Goal: Task Accomplishment & Management: Manage account settings

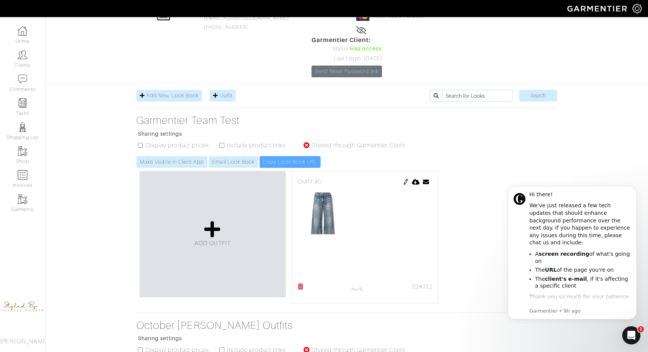
scroll to position [58, 0]
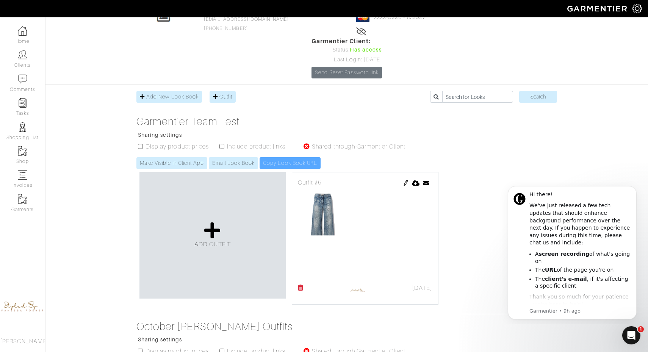
click at [299, 284] on icon at bounding box center [301, 287] width 6 height 6
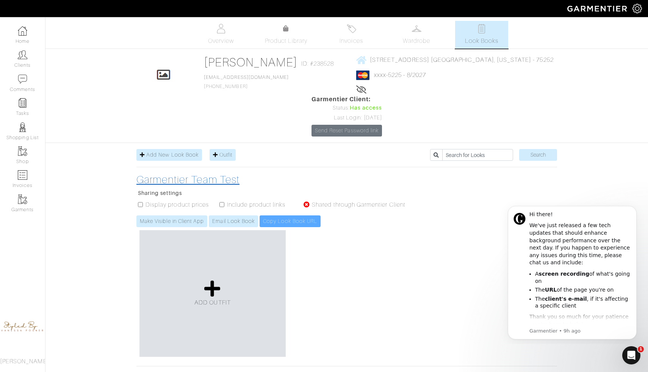
click at [205, 173] on h3 "Garmentier Team Test" at bounding box center [274, 179] width 277 height 13
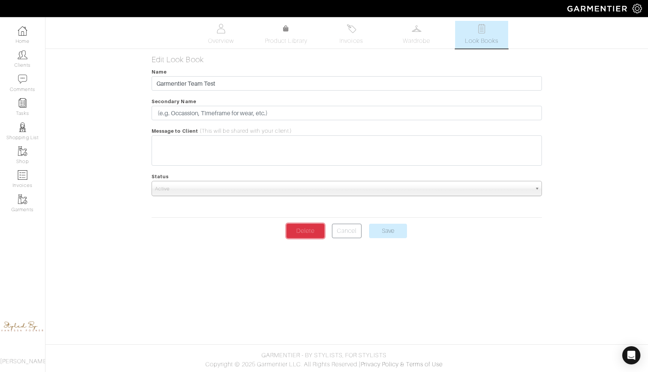
click at [302, 234] on link "Delete" at bounding box center [305, 230] width 38 height 14
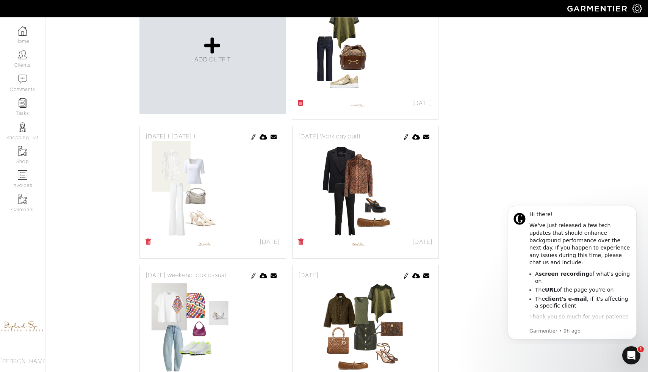
scroll to position [251, 0]
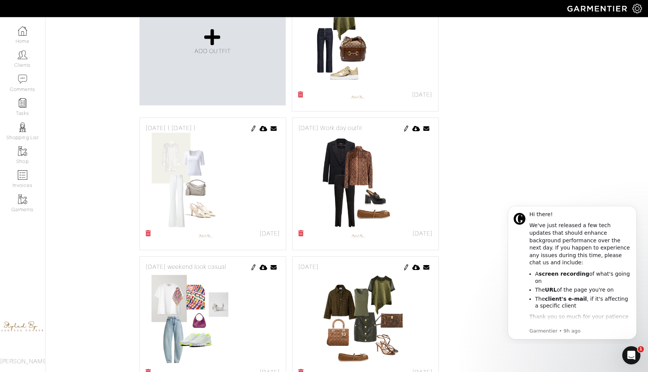
click at [324, 271] on img at bounding box center [365, 318] width 134 height 95
click at [406, 264] on img at bounding box center [406, 267] width 6 height 6
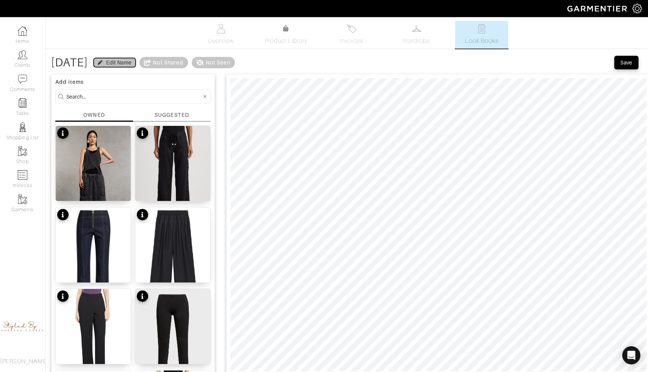
click at [131, 64] on div "Edit Name" at bounding box center [115, 63] width 34 height 8
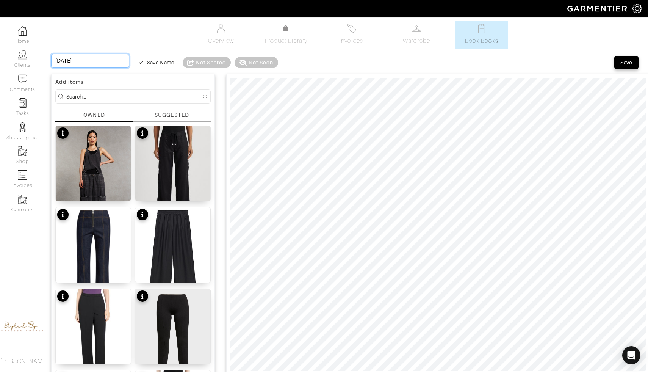
click at [91, 59] on input "October 4th" at bounding box center [90, 61] width 78 height 14
type input "October 4th"
type input "October 4th d"
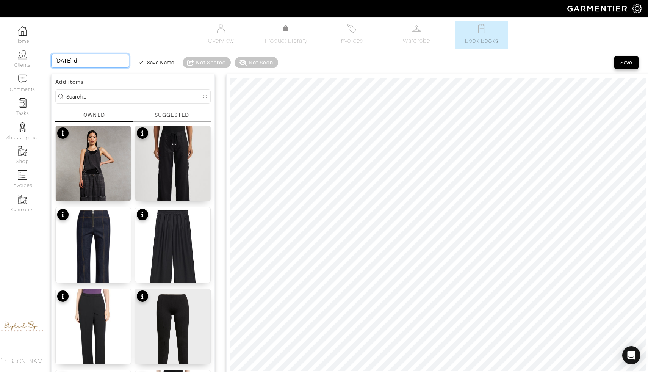
type input "October 4th da"
type input "October 4th dat"
type input "October 4th date"
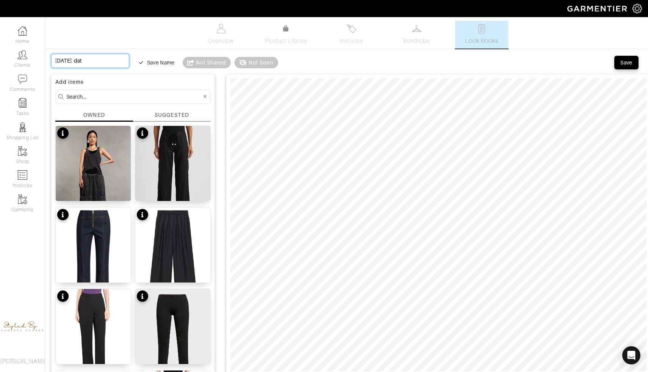
type input "October 4th date"
type input "October 4th date i"
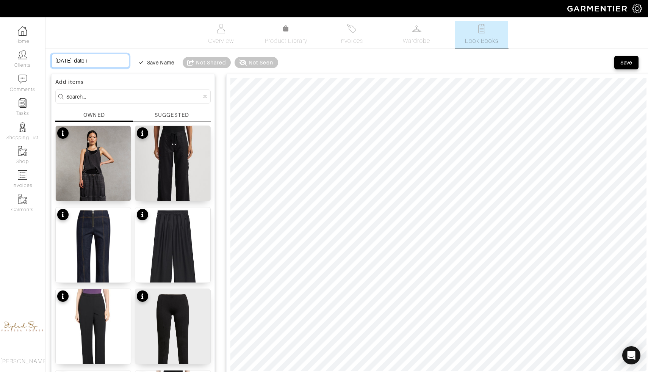
type input "October 4th date ig"
type input "October 4th date igh"
type input "October 4th date ight"
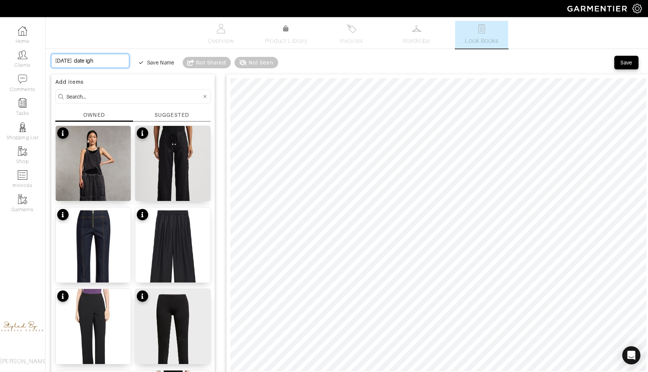
type input "October 4th date ight"
type input "October 4th date igh"
type input "October 4th date ig"
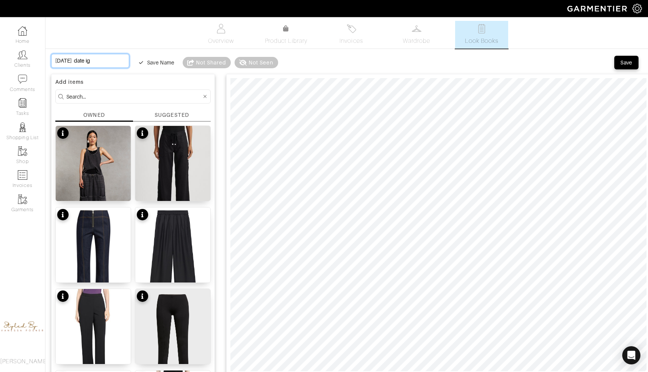
type input "October 4th date i"
type input "October 4th date"
type input "October 4th date n"
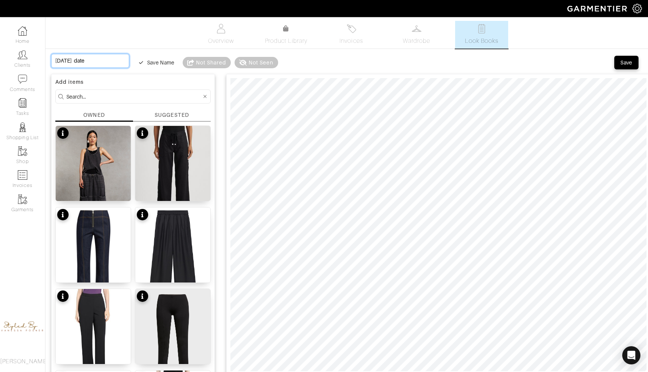
type input "October 4th date n"
type input "October 4th date ni"
type input "October 4th date nig"
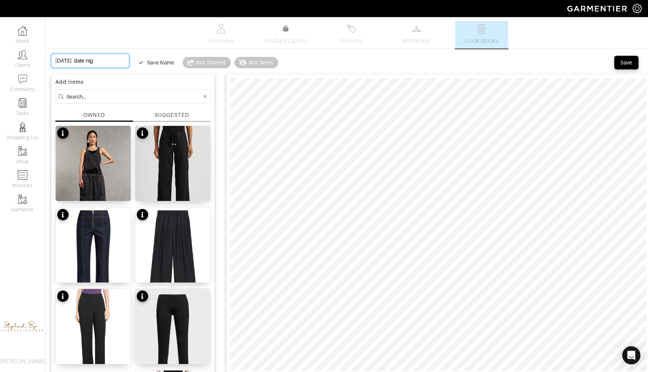
type input "October 4th date nigh"
type input "[DATE] date night"
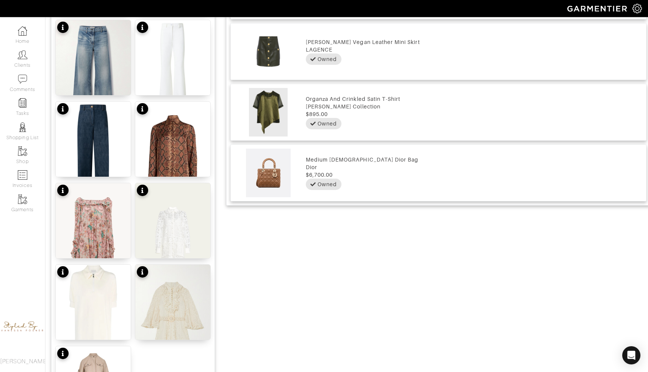
scroll to position [867, 0]
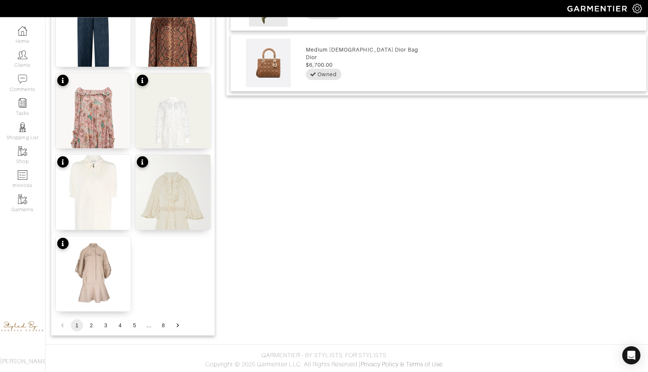
type input "[DATE] date night"
click at [91, 326] on button "2" at bounding box center [91, 325] width 12 height 12
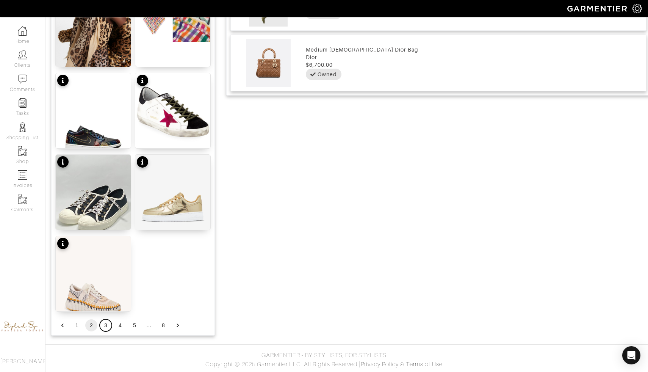
click at [106, 323] on button "3" at bounding box center [106, 325] width 12 height 12
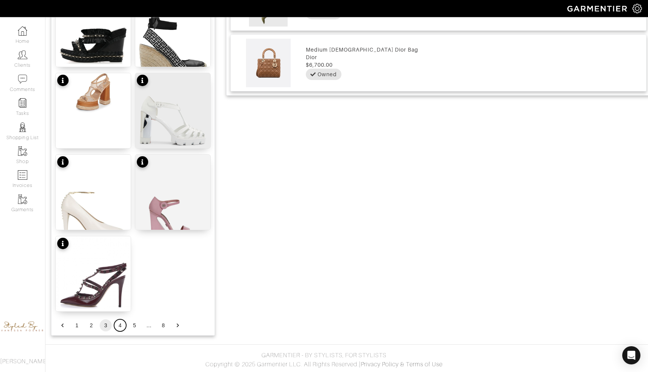
click at [120, 323] on button "4" at bounding box center [120, 325] width 12 height 12
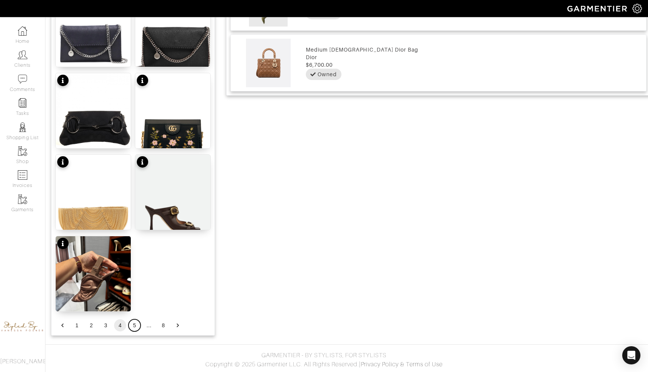
click at [135, 326] on button "5" at bounding box center [134, 325] width 12 height 12
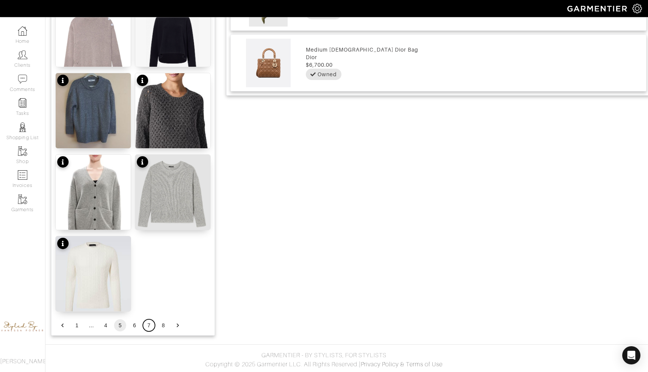
click at [147, 326] on button "7" at bounding box center [149, 325] width 12 height 12
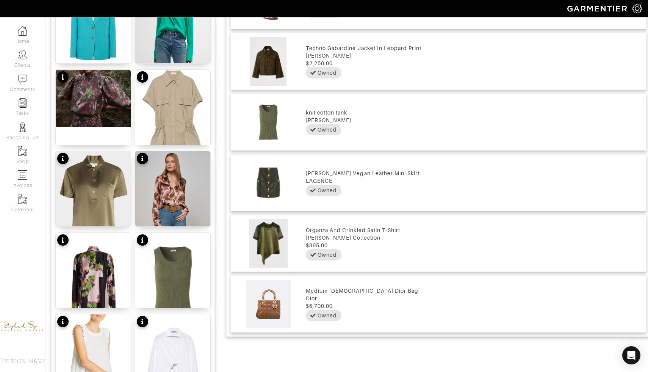
scroll to position [622, 0]
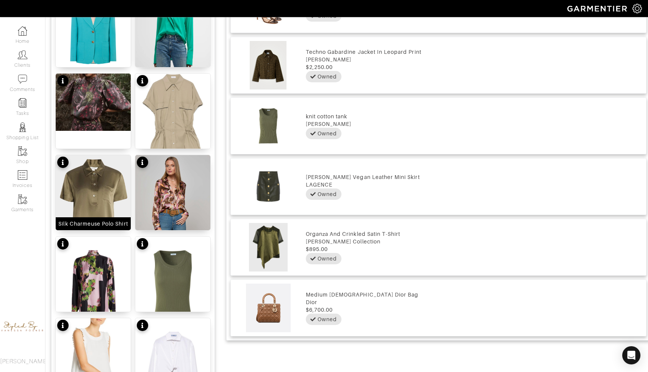
click at [111, 203] on img at bounding box center [93, 201] width 75 height 93
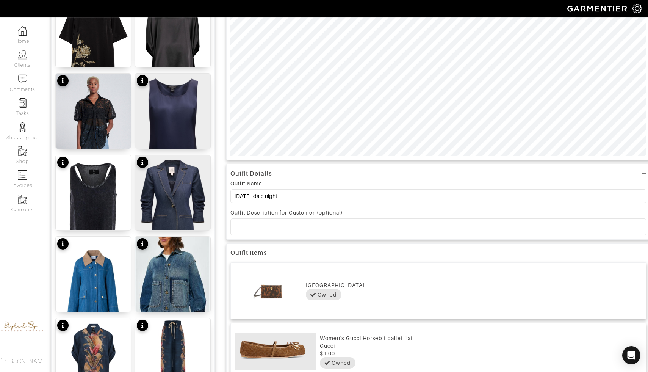
scroll to position [0, 0]
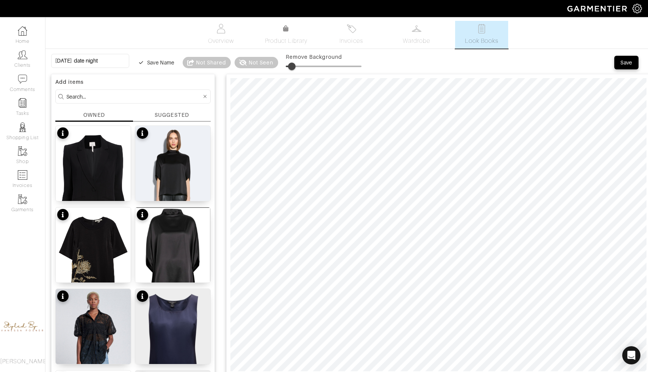
click at [288, 68] on span at bounding box center [292, 66] width 8 height 8
type input "9"
click at [629, 62] on div "Save" at bounding box center [626, 63] width 12 height 8
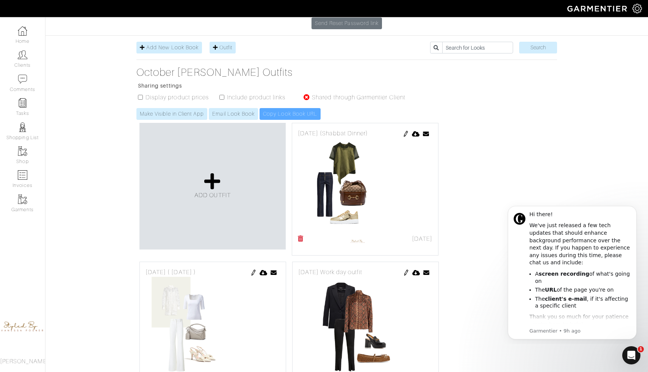
scroll to position [108, 0]
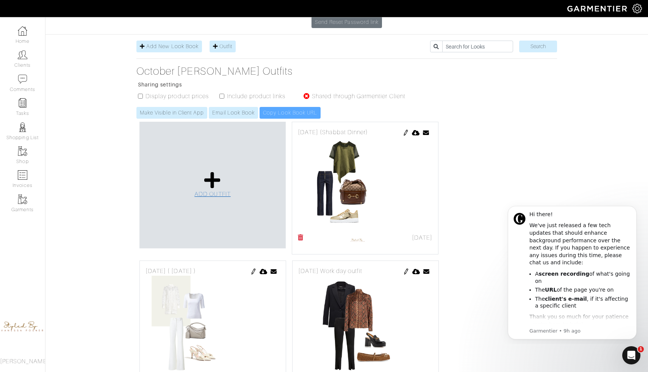
click at [212, 171] on icon at bounding box center [212, 180] width 16 height 18
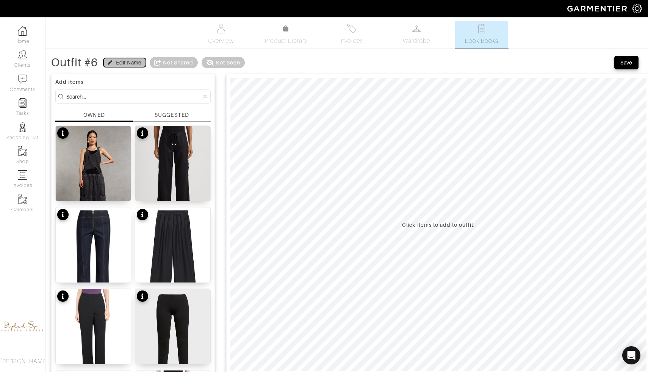
click at [122, 60] on div "Edit Name" at bounding box center [128, 63] width 25 height 8
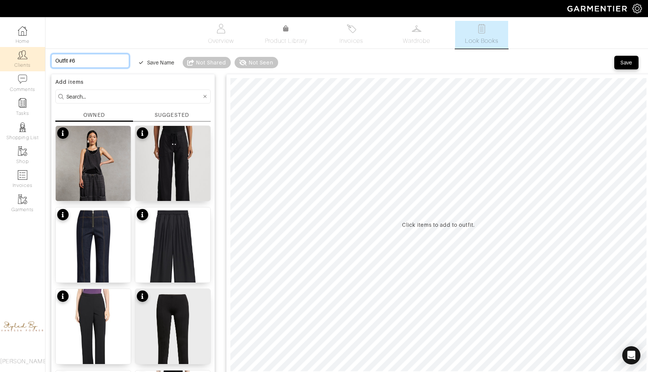
drag, startPoint x: 81, startPoint y: 61, endPoint x: 31, endPoint y: 60, distance: 49.3
type input "O"
type input "Oc"
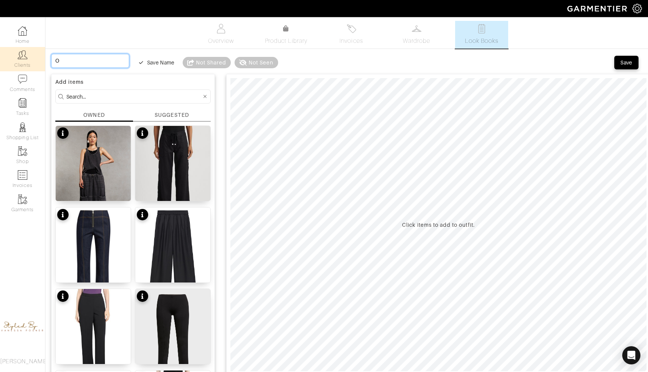
type input "Oc"
type input "Oct"
type input "Octo"
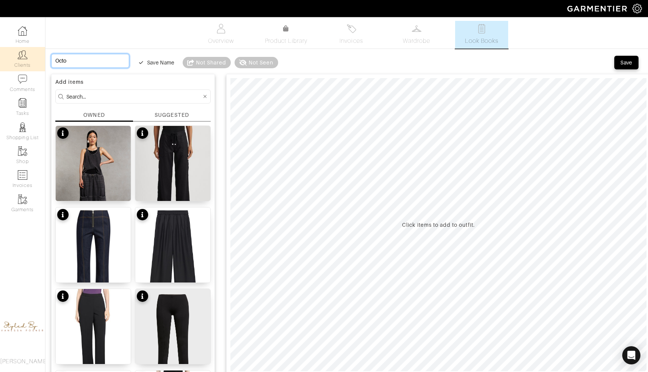
type input "Octob"
type input "Octobe"
type input "October"
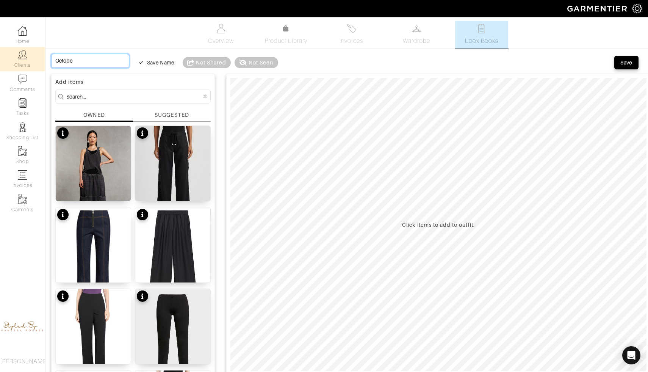
type input "October"
type input "October 3"
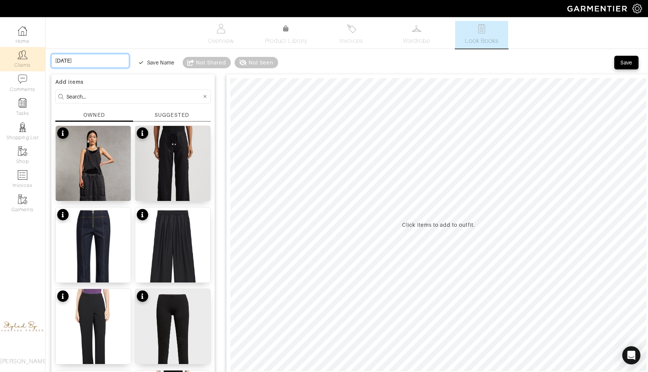
type input "October 3r"
type input "October 3rd"
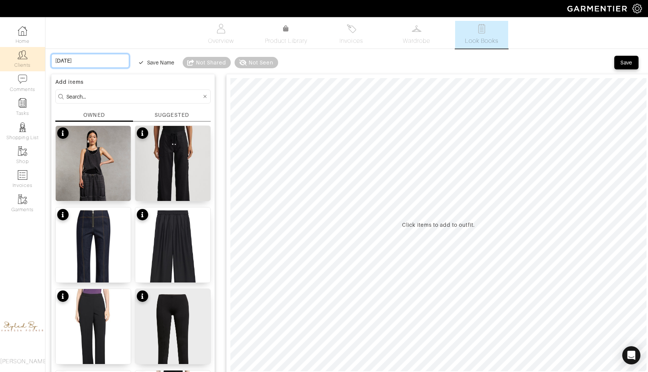
type input "October 3rd"
type input "October 3rd w"
type input "October 3rd wo"
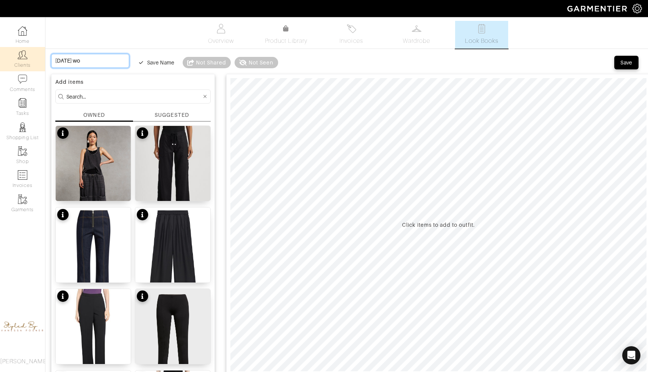
type input "October 3rd wor"
type input "October 3rd work"
type input "October 3rd wor"
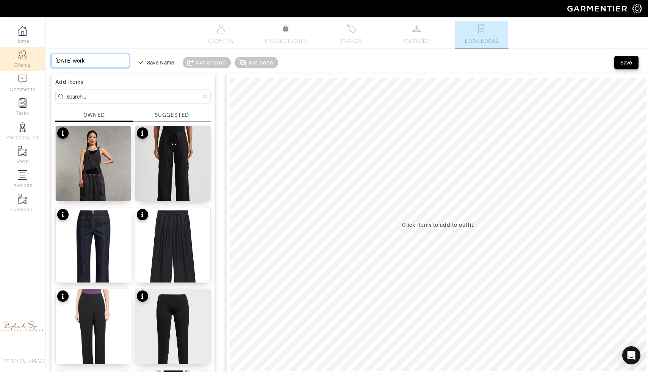
type input "October 3rd wor"
type input "October 3rd wo"
type input "October 3rd w"
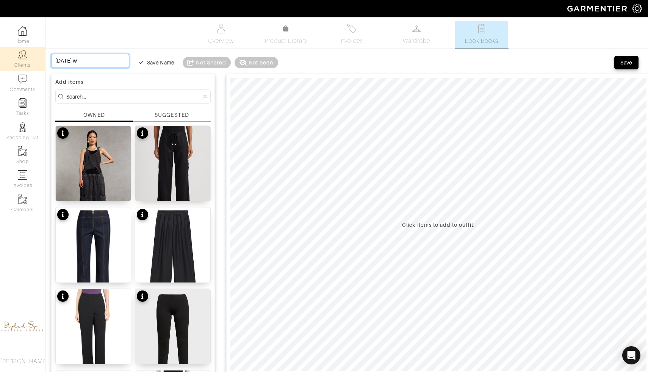
type input "October 3rd"
type input "October 3rd W"
type input "October 3rd Wo"
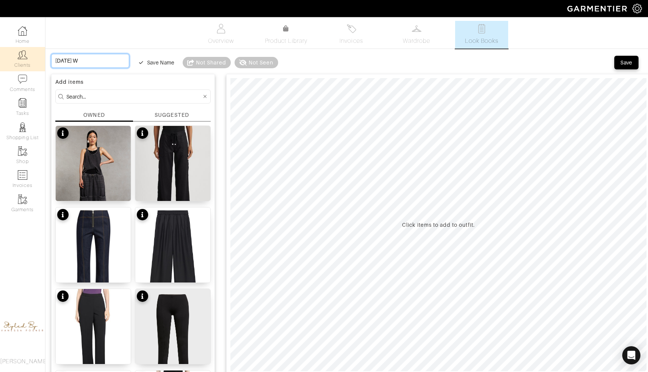
type input "October 3rd Wo"
type input "October 3rd Wor"
type input "[DATE] Work"
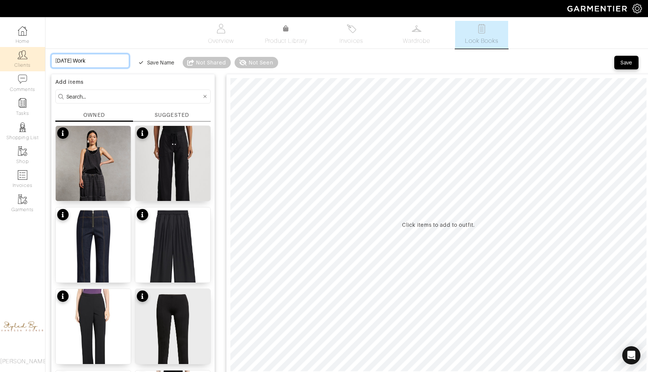
type input "[DATE] Work"
type input "October 3rd Work C"
type input "[DATE] Work"
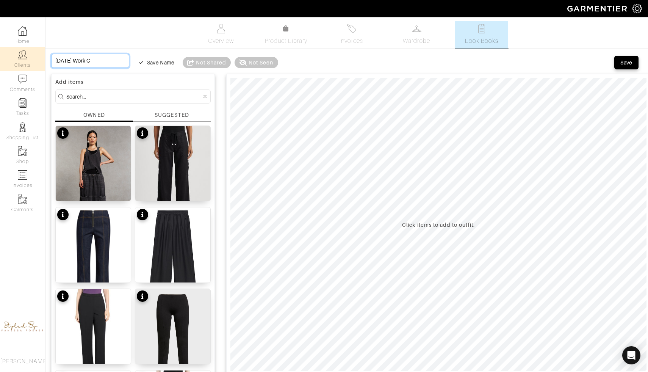
type input "[DATE] Work"
type input "October 3rd Work l"
type input "October 3rd Work lo"
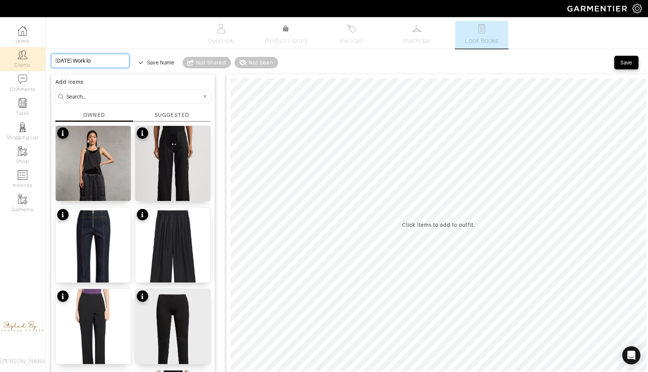
type input "October 3rd Work loo"
type input "October 3rd Work look"
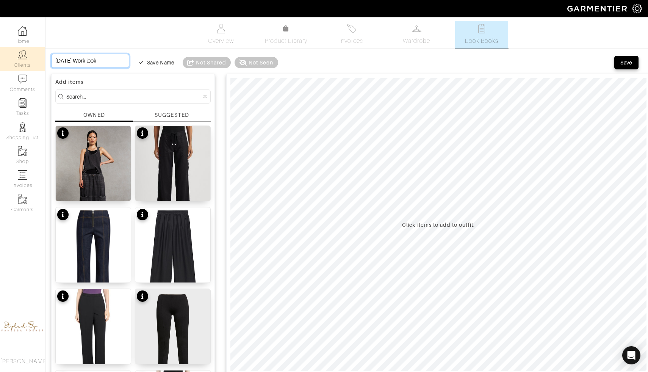
type input "October 3rd Work look"
type input "October 3rd Work loo"
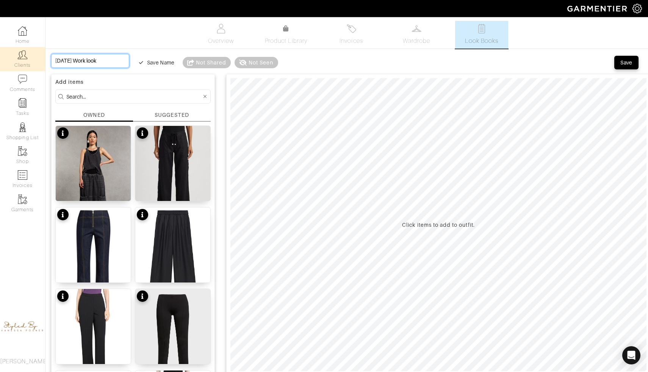
type input "October 3rd Work loo"
type input "October 3rd Work lo"
type input "October 3rd Work l"
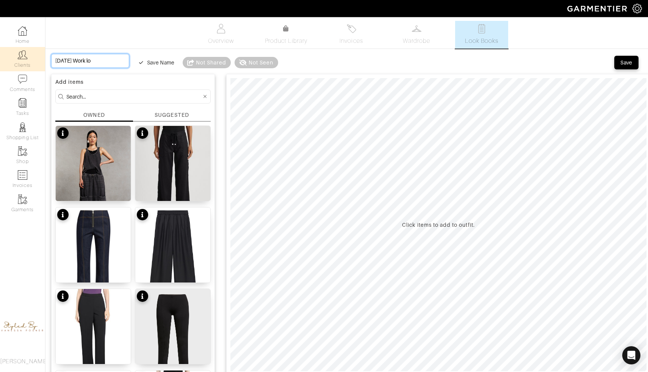
type input "October 3rd Work l"
type input "[DATE] Work"
type input "October 3rd Work L"
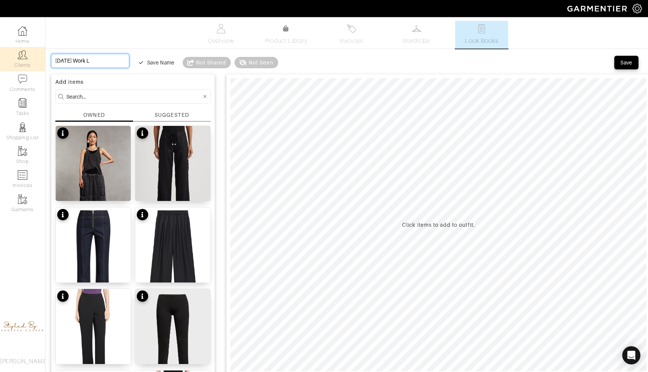
type input "October 3rd Work LO"
type input "October 3rd Work LOk"
type input "October 3rd Work LOkk"
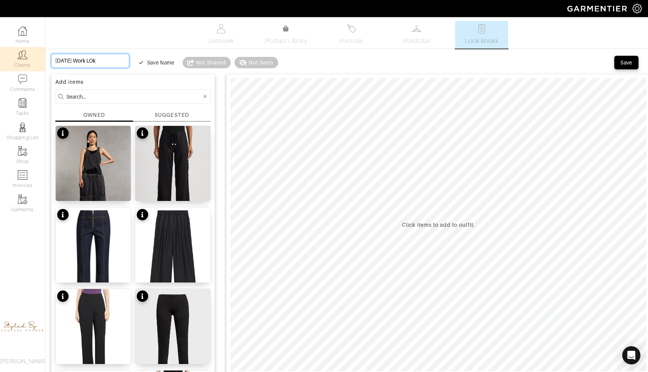
type input "October 3rd Work LOkk"
type input "October 3rd Work LOk"
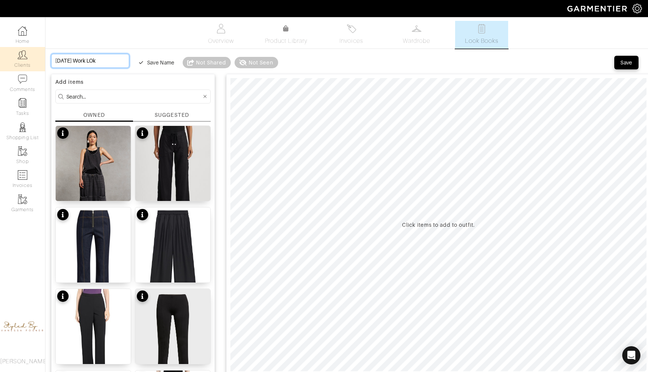
type input "October 3rd Work LO"
type input "October 3rd Work L"
type input "October 3rd Work Lo"
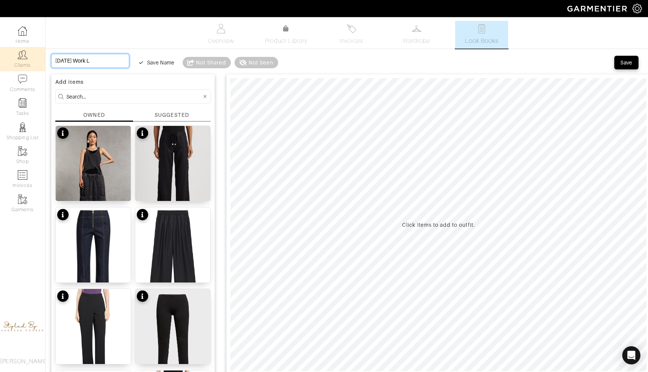
type input "October 3rd Work Lo"
type input "October 3rd Work Loo"
type input "October 3rd Work Look"
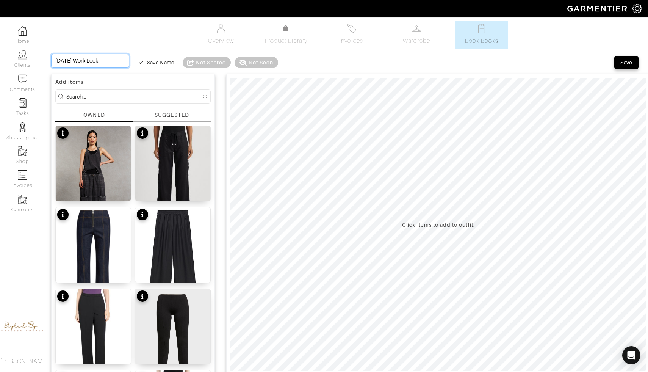
type input "October 3rd Work Look"
click at [108, 61] on input "October 3rd Work Look" at bounding box center [90, 61] width 78 height 14
type input "October 3rd Work Loo"
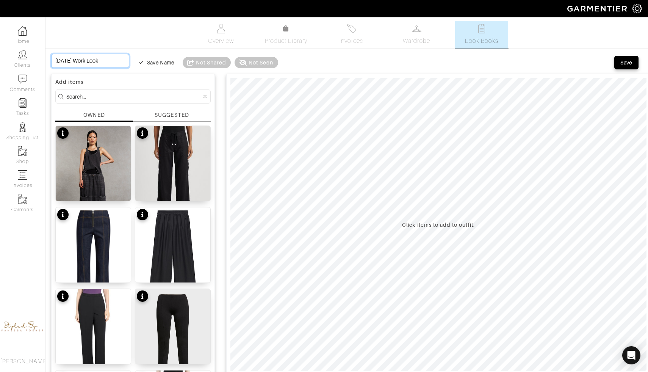
type input "October 3rd Work Loo"
type input "October 3rd Work Lo"
type input "October 3rd Work L"
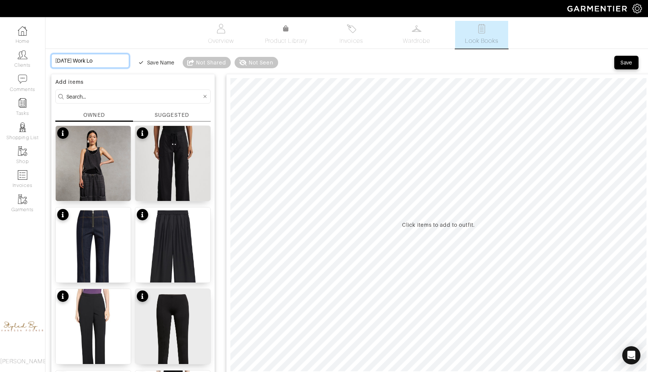
type input "October 3rd Work L"
type input "[DATE] Work"
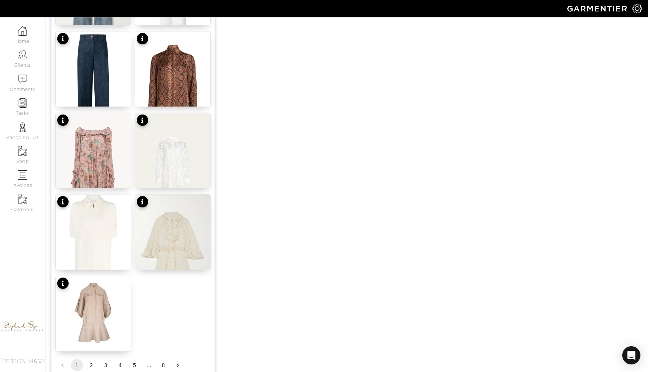
scroll to position [867, 0]
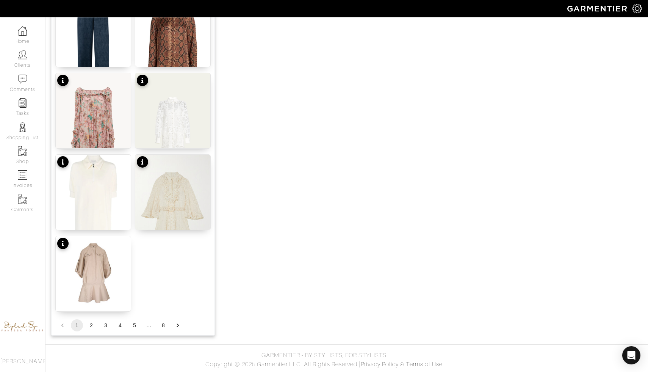
type input "[DATE] Work"
click at [92, 324] on button "2" at bounding box center [91, 325] width 12 height 12
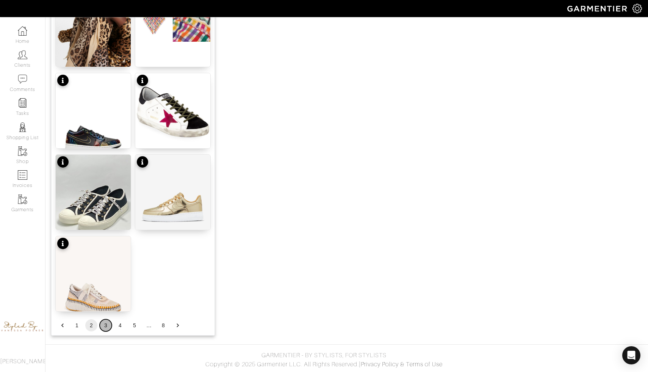
click at [103, 326] on button "3" at bounding box center [106, 325] width 12 height 12
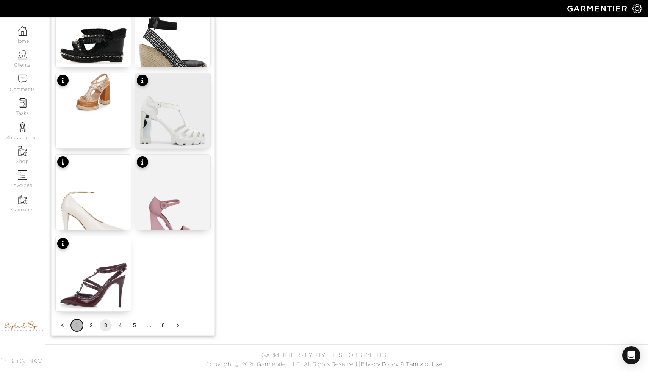
click at [77, 327] on button "1" at bounding box center [77, 325] width 12 height 12
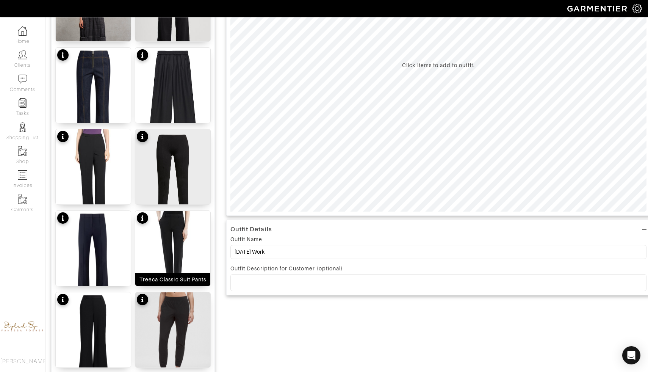
scroll to position [155, 0]
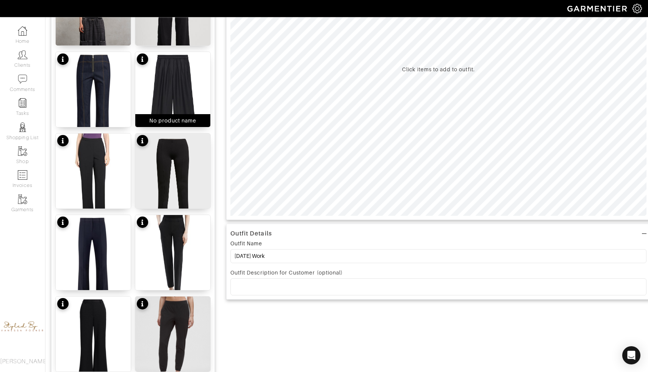
click at [173, 80] on img at bounding box center [172, 102] width 75 height 100
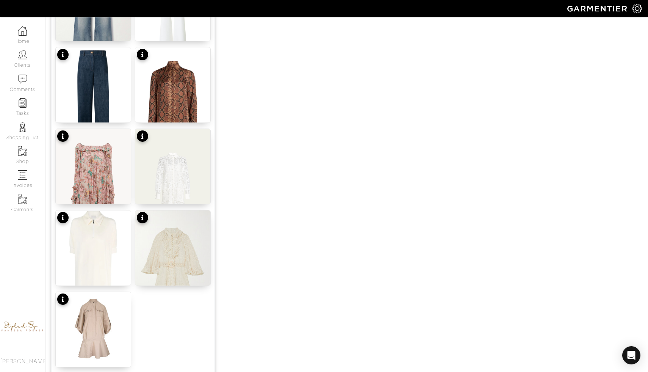
scroll to position [867, 0]
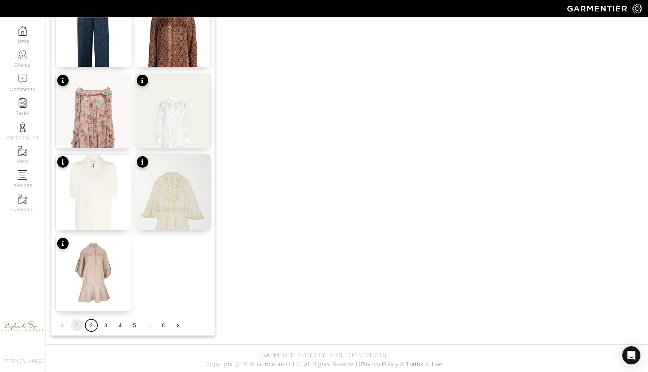
click at [92, 324] on button "2" at bounding box center [91, 325] width 12 height 12
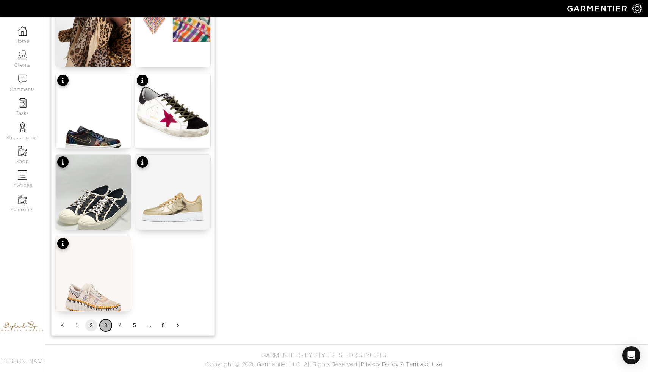
click at [105, 328] on button "3" at bounding box center [106, 325] width 12 height 12
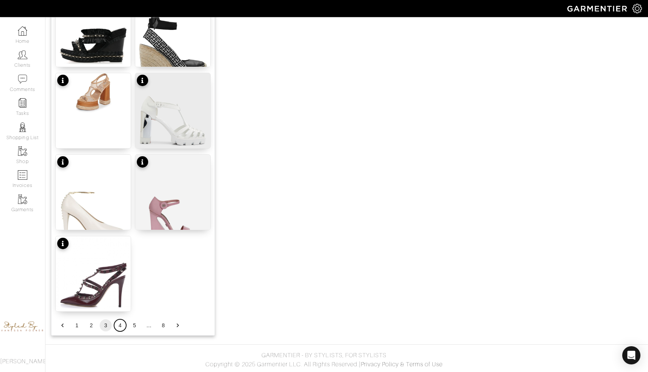
click at [122, 323] on button "4" at bounding box center [120, 325] width 12 height 12
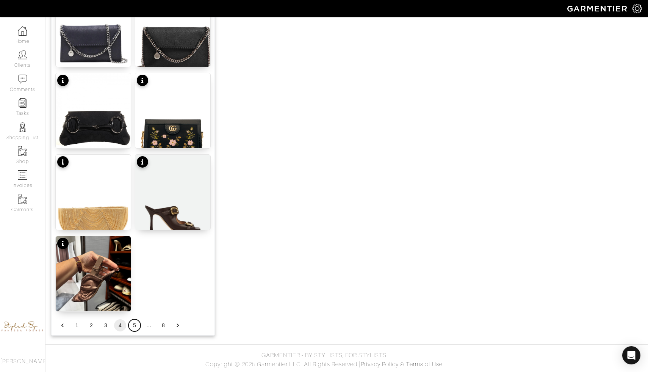
click at [134, 327] on button "5" at bounding box center [134, 325] width 12 height 12
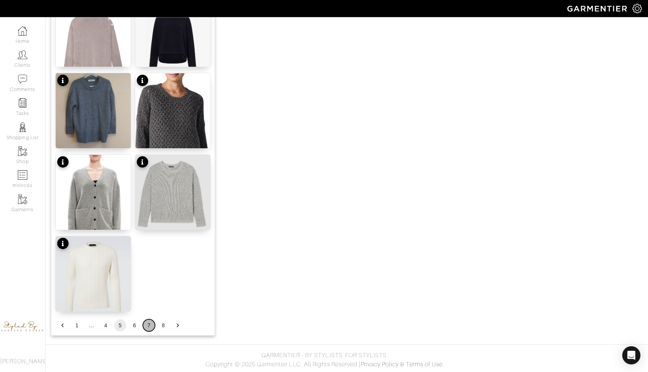
click at [148, 327] on button "7" at bounding box center [149, 325] width 12 height 12
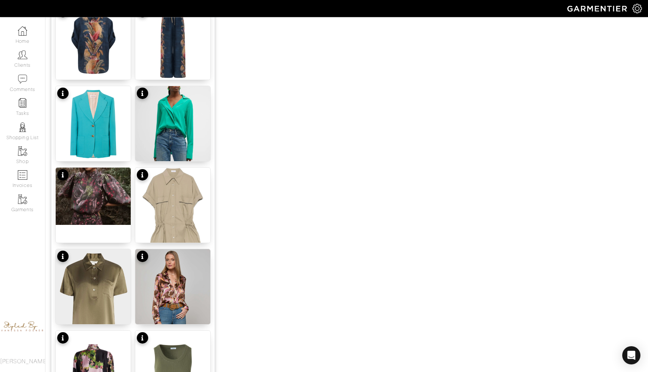
scroll to position [522, 0]
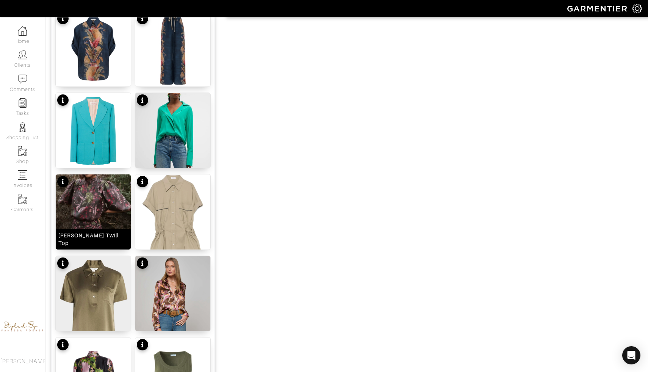
click at [126, 211] on img at bounding box center [93, 202] width 75 height 57
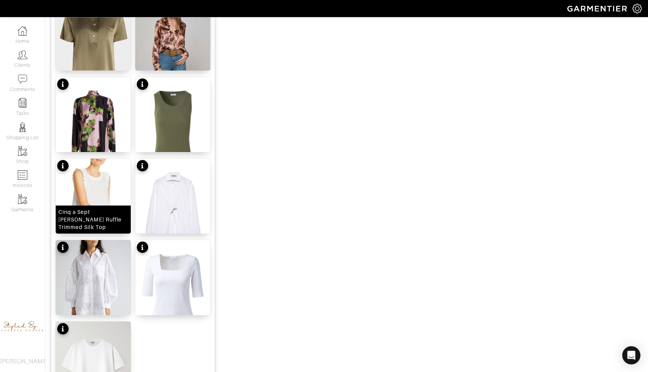
scroll to position [867, 0]
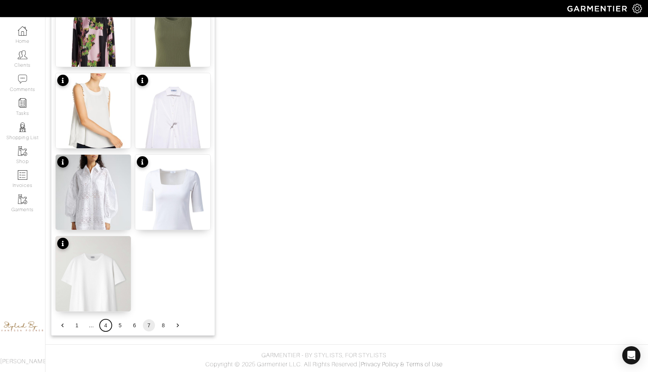
click at [106, 325] on button "4" at bounding box center [106, 325] width 12 height 12
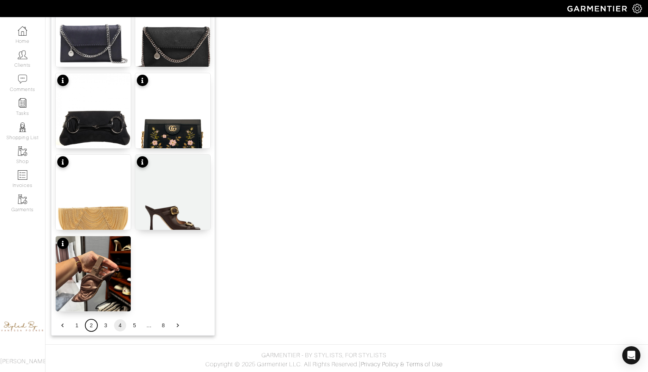
click at [91, 326] on button "2" at bounding box center [91, 325] width 12 height 12
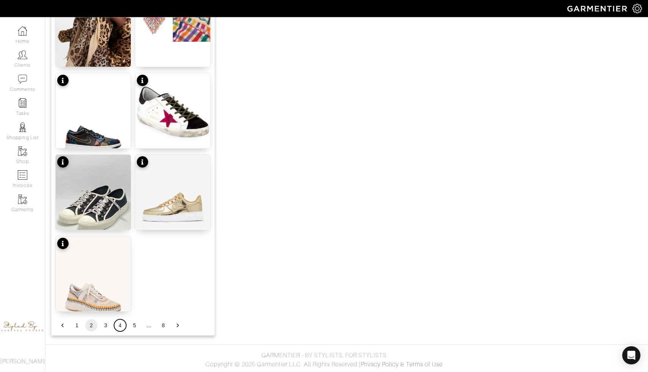
click at [116, 325] on button "4" at bounding box center [120, 325] width 12 height 12
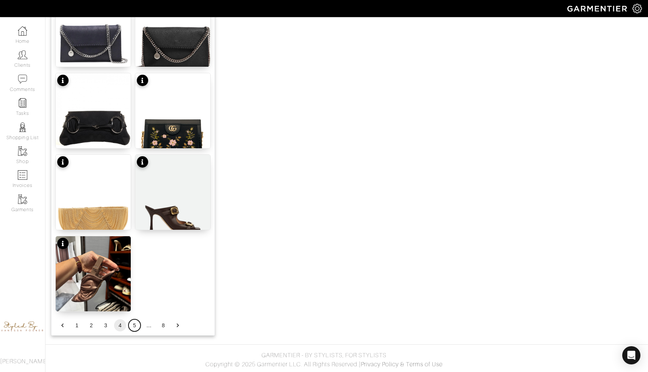
click at [133, 324] on button "5" at bounding box center [134, 325] width 12 height 12
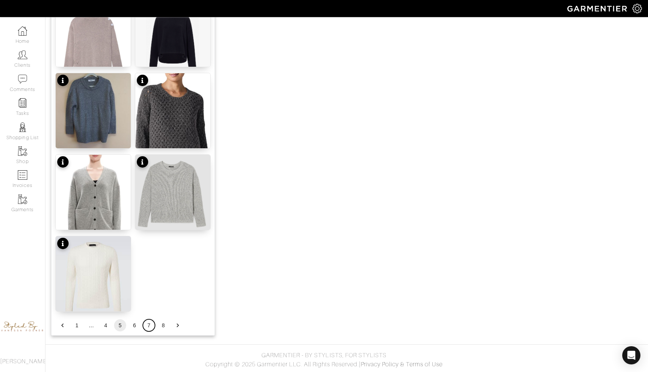
click at [144, 325] on button "7" at bounding box center [149, 325] width 12 height 12
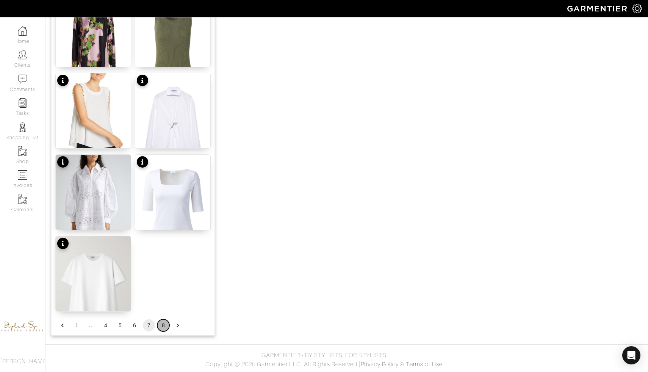
click at [162, 325] on button "8" at bounding box center [163, 325] width 12 height 12
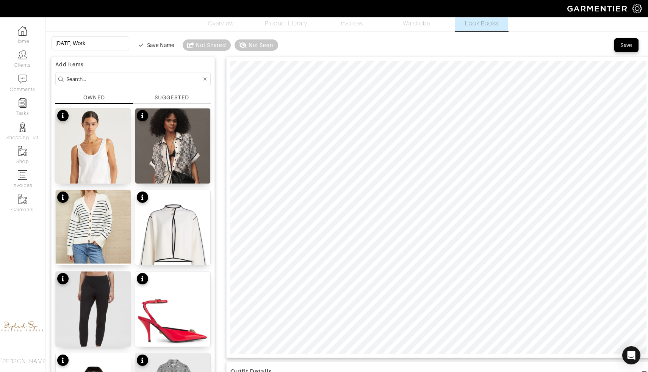
scroll to position [21, 0]
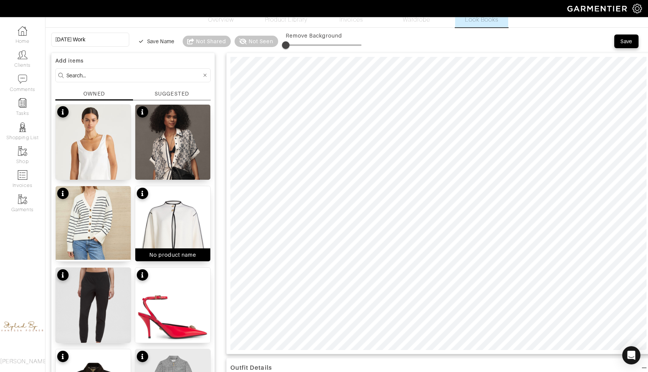
click at [182, 222] on img at bounding box center [172, 236] width 75 height 100
click at [113, 167] on div "Satin Scoop Neck Tank" at bounding box center [93, 173] width 75 height 13
click at [156, 315] on img at bounding box center [172, 317] width 75 height 100
type input "12"
click at [286, 44] on span at bounding box center [324, 45] width 76 height 2
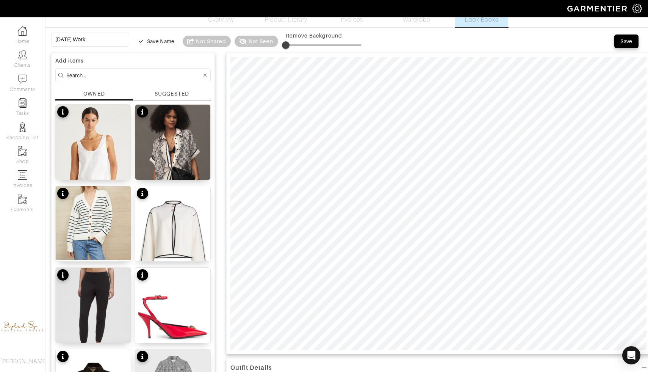
click at [282, 43] on span at bounding box center [286, 45] width 8 height 8
drag, startPoint x: 282, startPoint y: 44, endPoint x: 267, endPoint y: 43, distance: 14.8
click at [282, 43] on span at bounding box center [286, 45] width 8 height 8
click at [286, 42] on span at bounding box center [324, 44] width 76 height 11
click at [286, 45] on span at bounding box center [290, 45] width 8 height 8
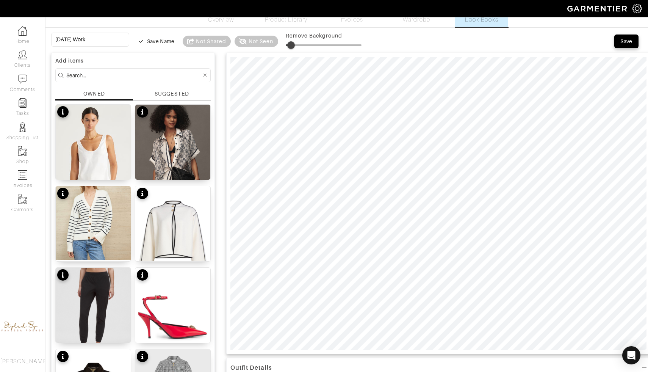
click at [287, 43] on span at bounding box center [291, 45] width 8 height 8
type input "12"
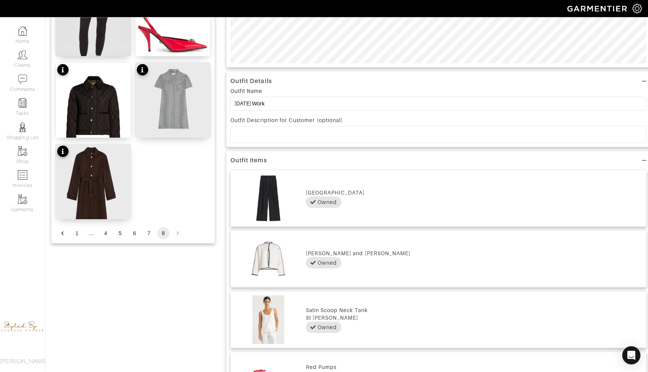
scroll to position [385, 0]
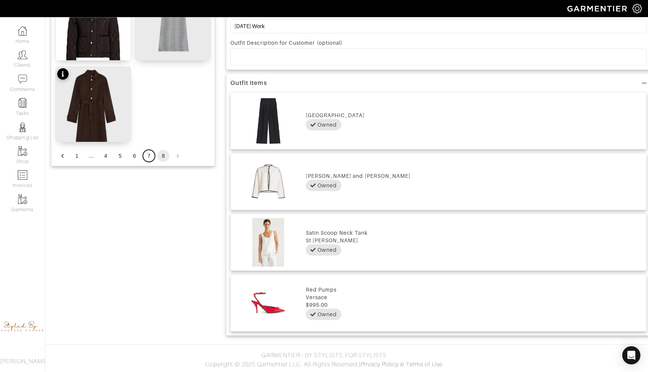
click at [149, 157] on button "7" at bounding box center [149, 156] width 12 height 12
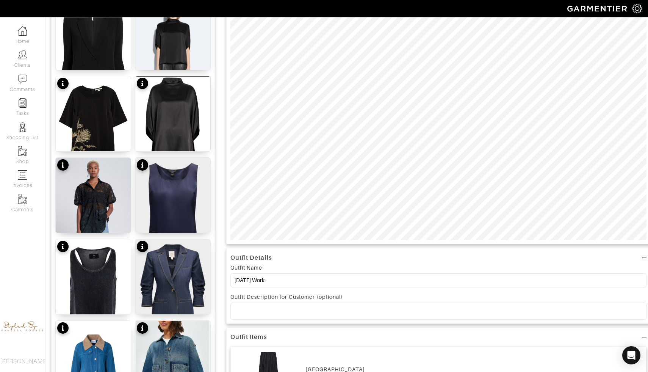
scroll to position [0, 0]
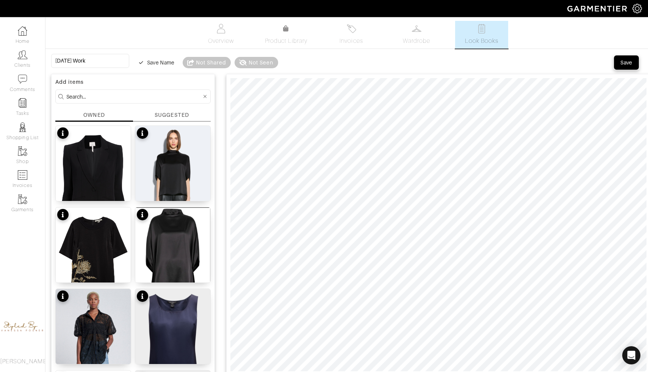
click at [628, 63] on div "Save" at bounding box center [626, 63] width 12 height 8
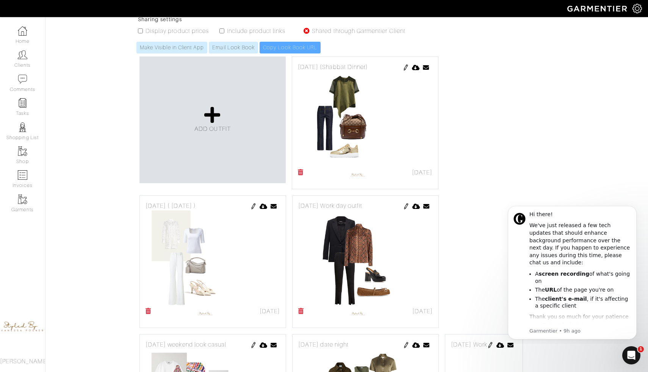
scroll to position [164, 0]
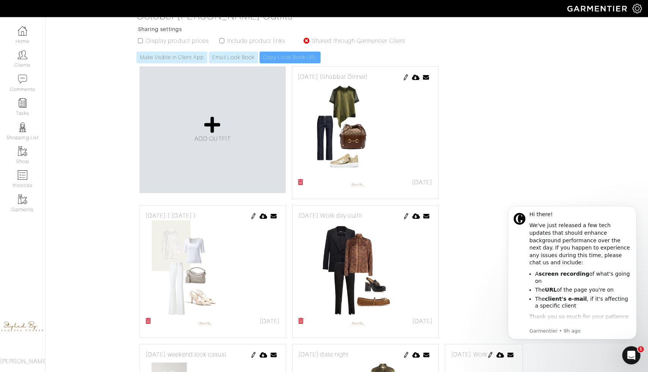
click at [406, 213] on img at bounding box center [406, 216] width 6 height 6
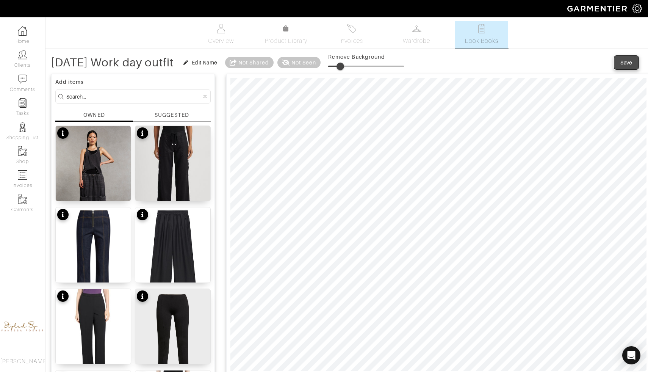
click at [626, 61] on div "Save" at bounding box center [626, 63] width 12 height 8
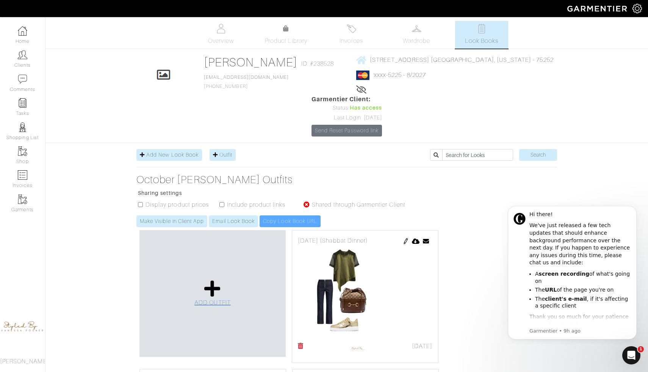
click at [209, 279] on icon at bounding box center [212, 288] width 16 height 18
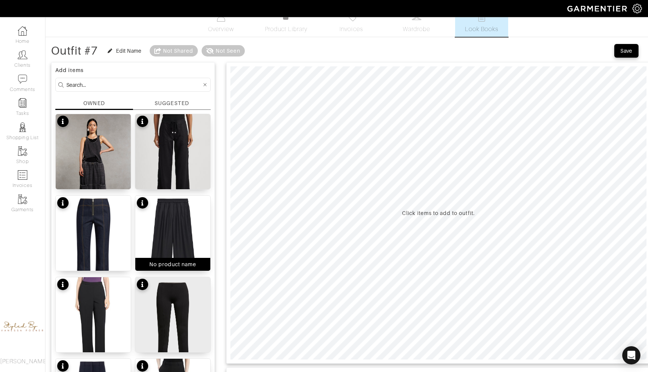
scroll to position [12, 0]
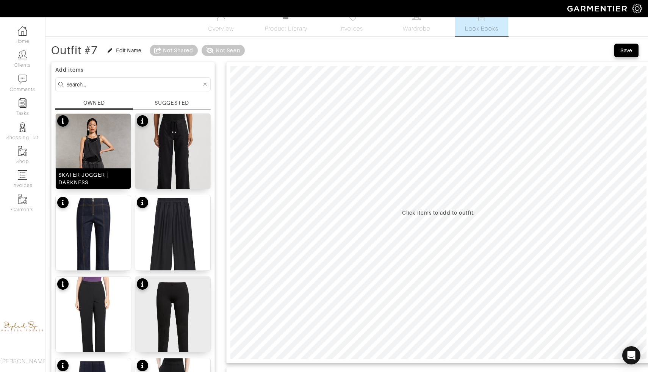
click at [112, 164] on img at bounding box center [93, 173] width 75 height 118
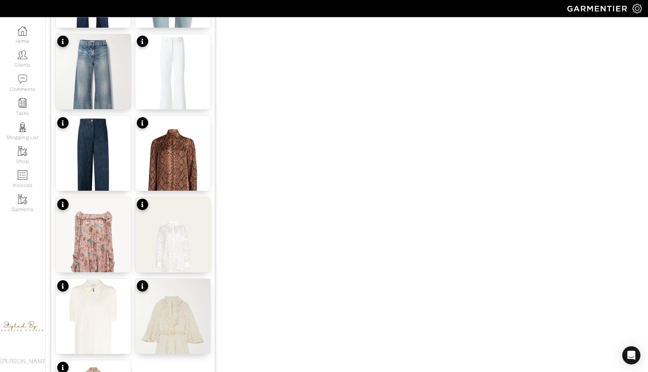
scroll to position [867, 0]
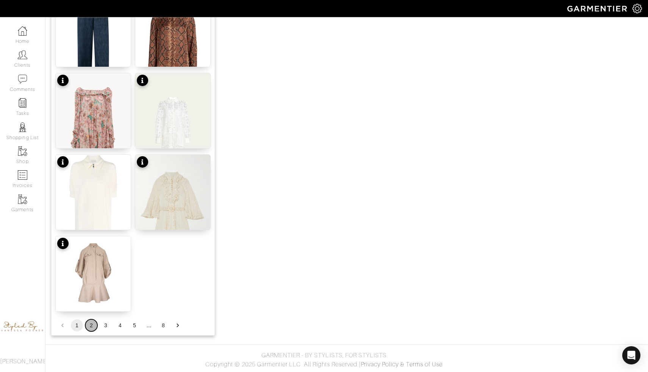
click at [93, 328] on button "2" at bounding box center [91, 325] width 12 height 12
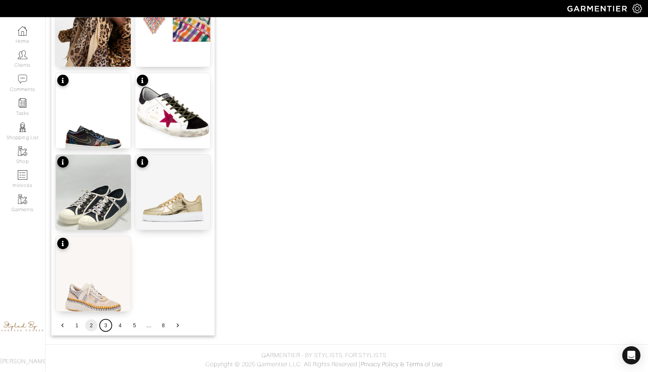
click at [104, 327] on button "3" at bounding box center [106, 325] width 12 height 12
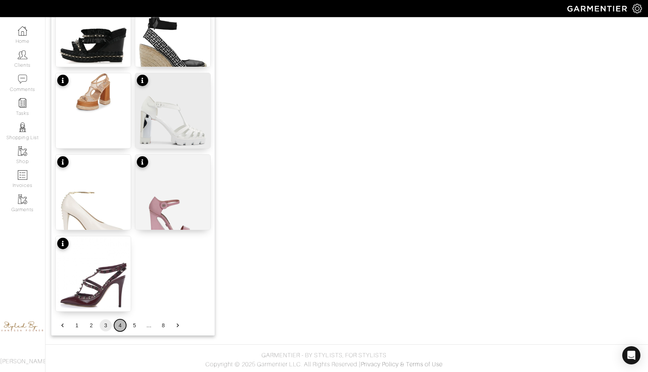
click at [120, 325] on button "4" at bounding box center [120, 325] width 12 height 12
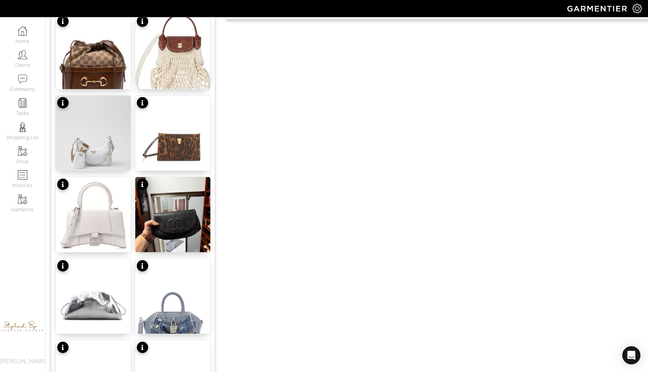
scroll to position [516, 0]
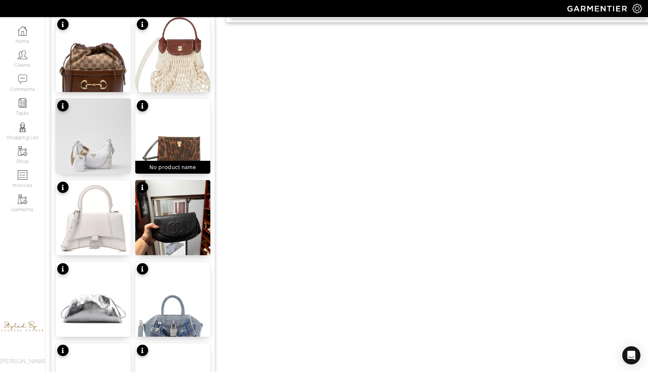
click at [172, 150] on img at bounding box center [172, 148] width 75 height 100
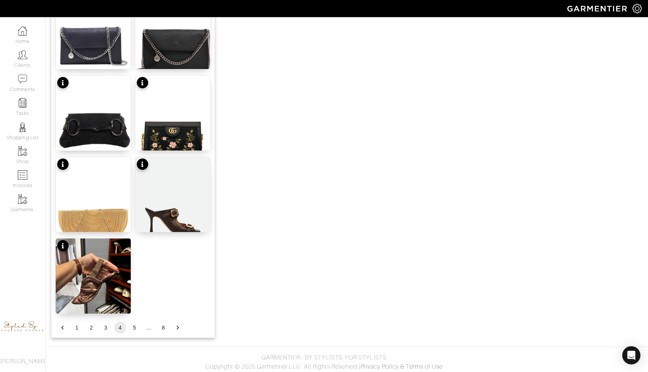
scroll to position [867, 0]
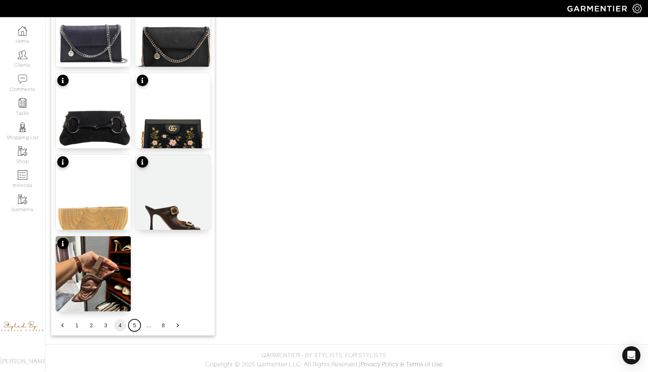
click at [134, 326] on button "5" at bounding box center [134, 325] width 12 height 12
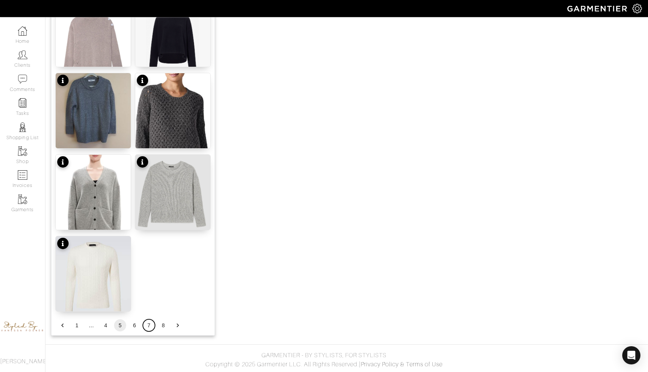
click at [149, 323] on button "7" at bounding box center [149, 325] width 12 height 12
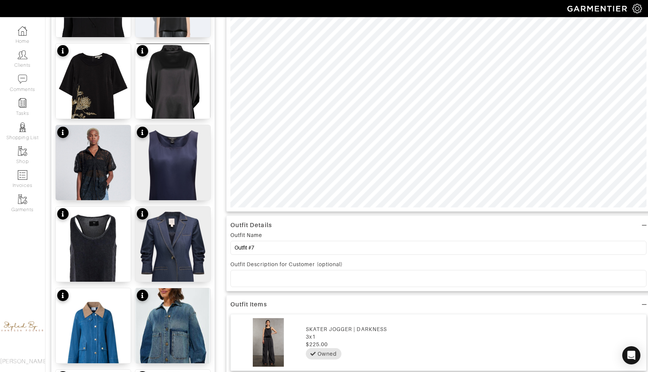
scroll to position [129, 0]
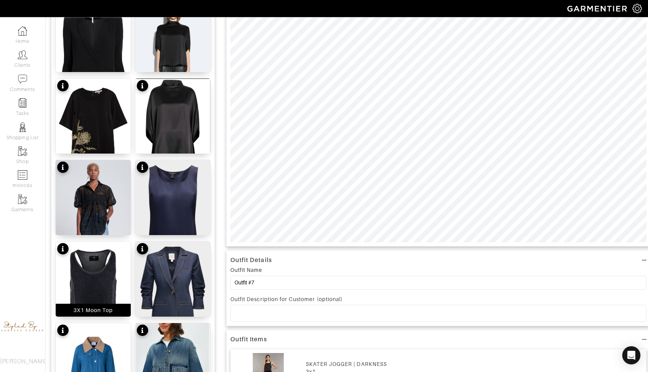
click at [113, 264] on img at bounding box center [93, 291] width 75 height 100
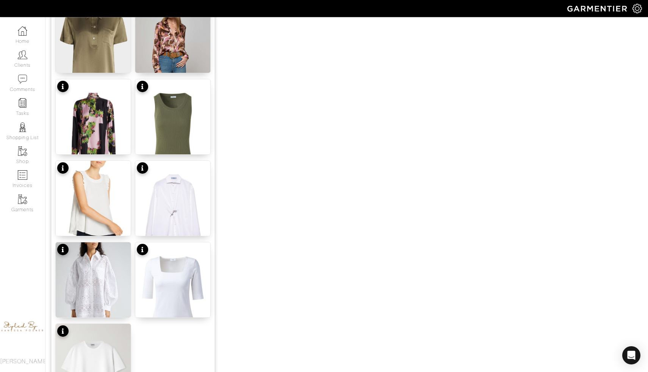
scroll to position [867, 0]
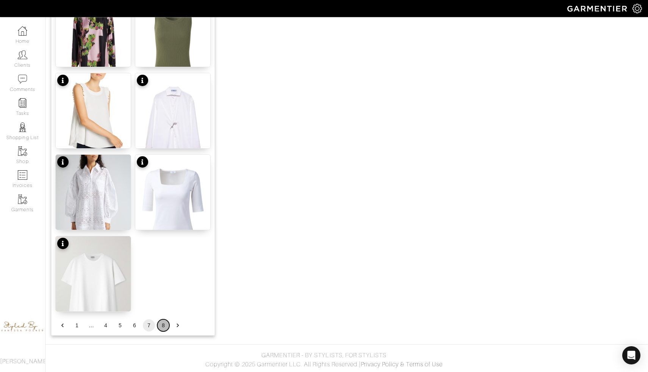
click at [164, 325] on button "8" at bounding box center [163, 325] width 12 height 12
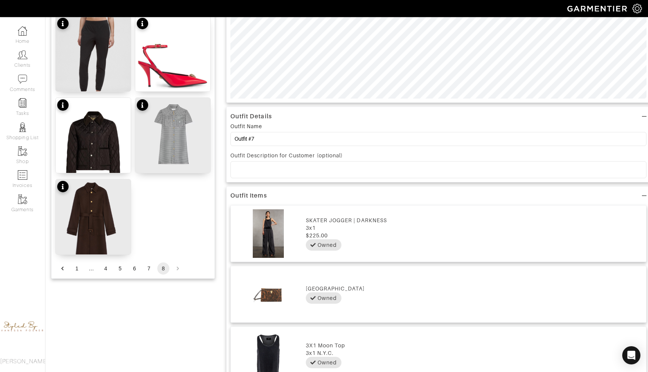
scroll to position [324, 0]
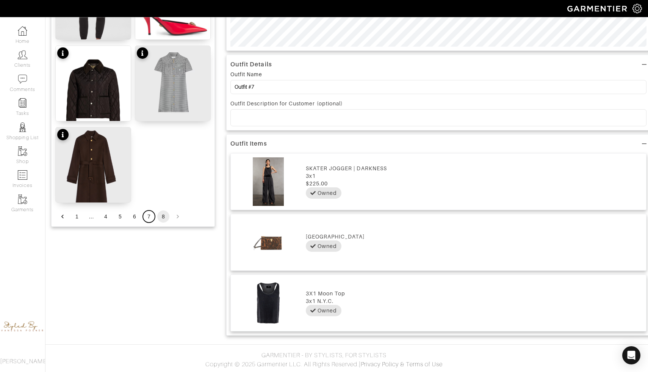
click at [150, 216] on button "7" at bounding box center [149, 216] width 12 height 12
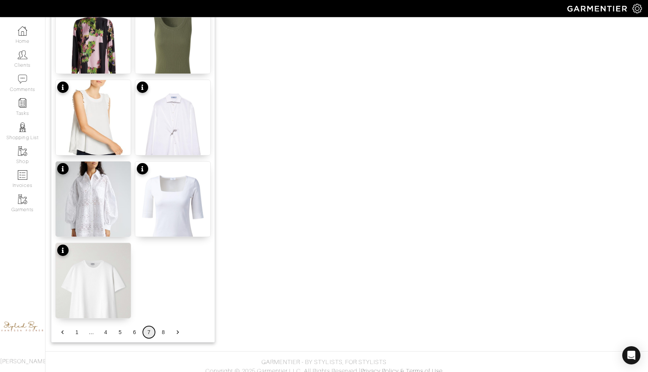
scroll to position [867, 0]
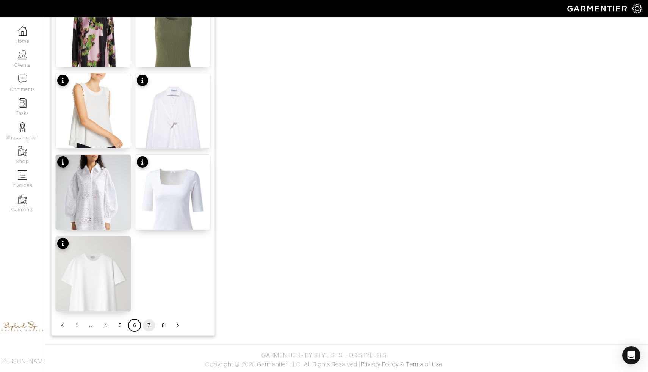
click at [135, 326] on button "6" at bounding box center [134, 325] width 12 height 12
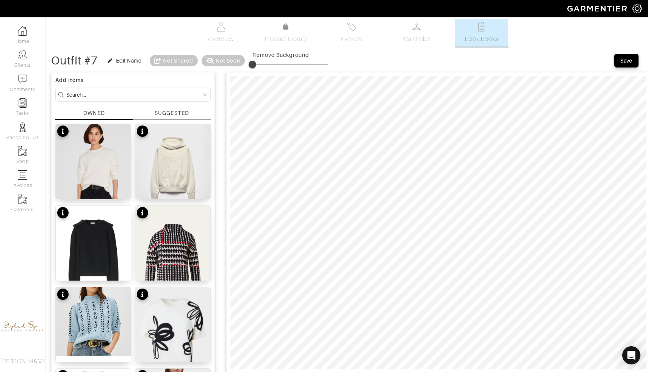
scroll to position [0, 0]
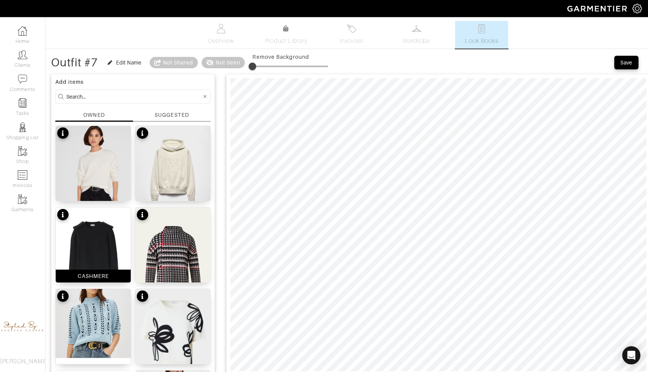
click at [101, 257] on img at bounding box center [93, 257] width 75 height 100
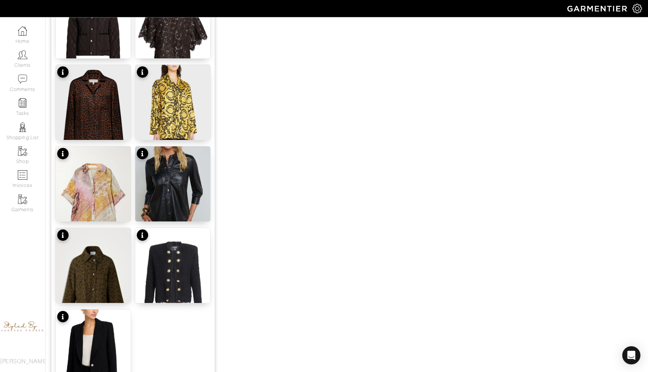
scroll to position [844, 0]
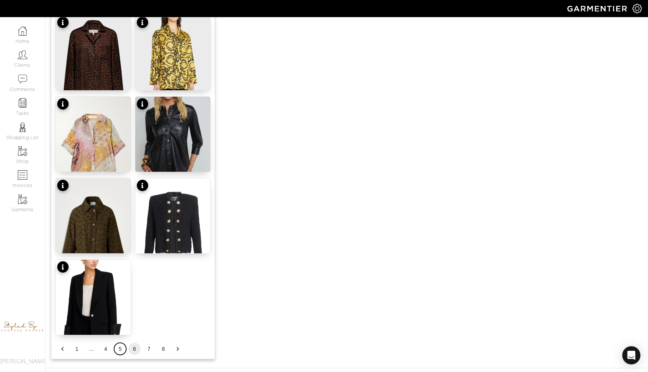
click at [117, 345] on button "5" at bounding box center [120, 348] width 12 height 12
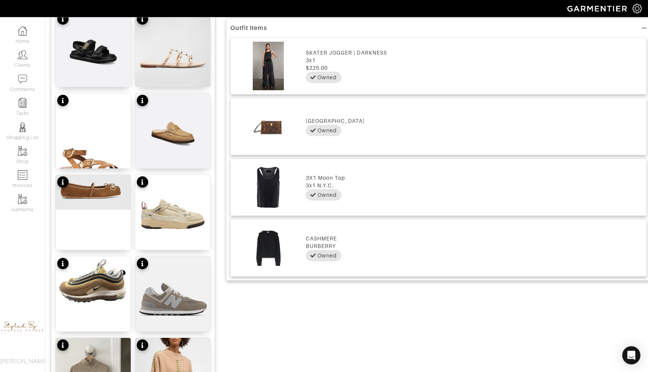
scroll to position [432, 0]
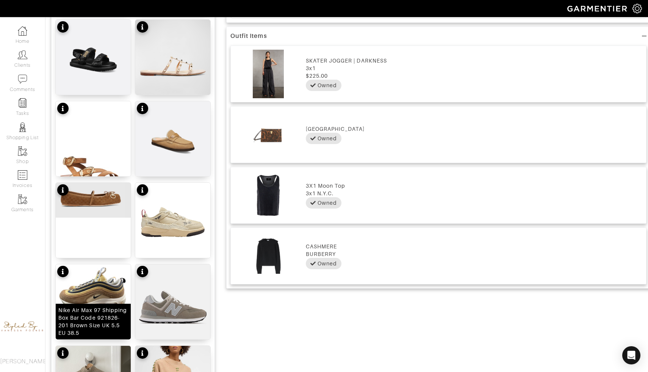
click at [113, 296] on img at bounding box center [93, 292] width 75 height 56
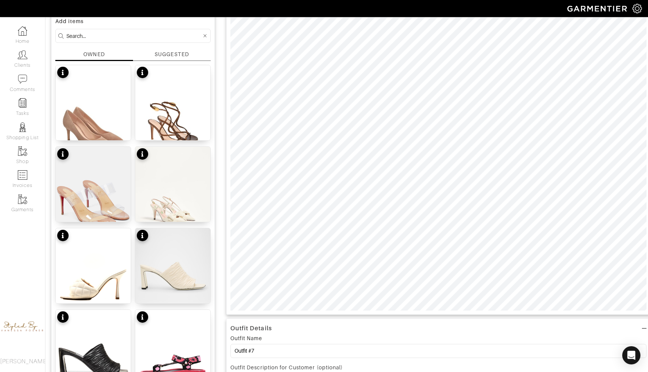
scroll to position [0, 0]
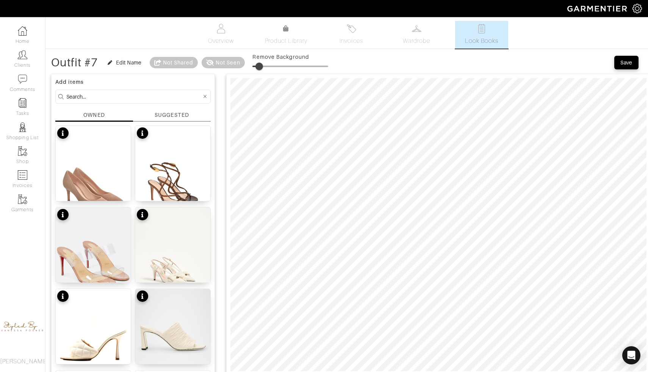
click at [261, 66] on span at bounding box center [259, 66] width 8 height 8
type input "0"
drag, startPoint x: 262, startPoint y: 64, endPoint x: 251, endPoint y: 64, distance: 11.0
click at [251, 64] on span at bounding box center [252, 66] width 8 height 8
drag, startPoint x: 254, startPoint y: 66, endPoint x: 267, endPoint y: 69, distance: 13.9
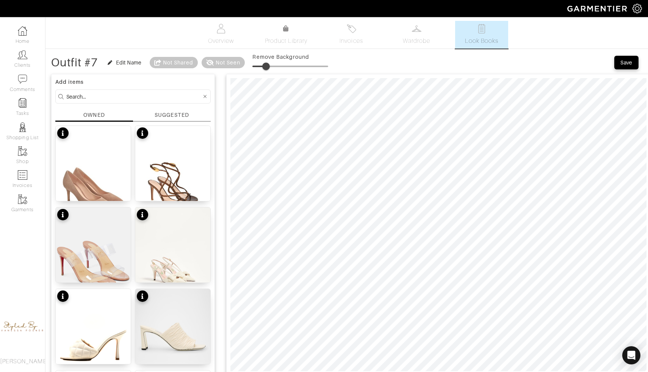
click at [267, 69] on span at bounding box center [266, 66] width 8 height 8
drag, startPoint x: 265, startPoint y: 66, endPoint x: 261, endPoint y: 66, distance: 4.5
click at [261, 66] on span at bounding box center [262, 66] width 8 height 8
click at [262, 65] on span at bounding box center [262, 66] width 8 height 8
drag, startPoint x: 263, startPoint y: 69, endPoint x: 268, endPoint y: 69, distance: 5.3
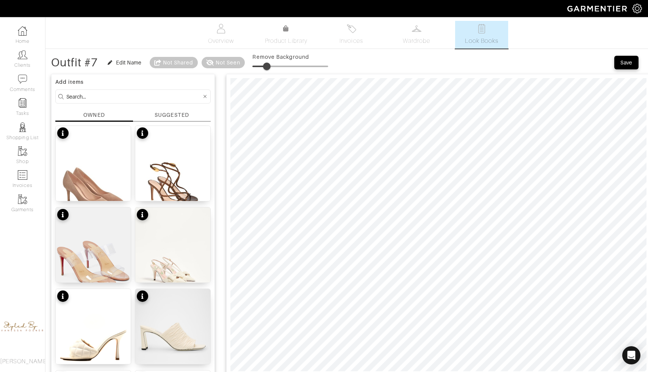
click at [268, 69] on span at bounding box center [267, 66] width 8 height 8
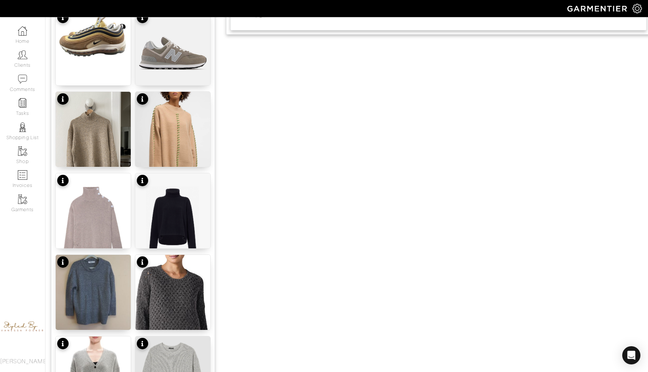
scroll to position [867, 0]
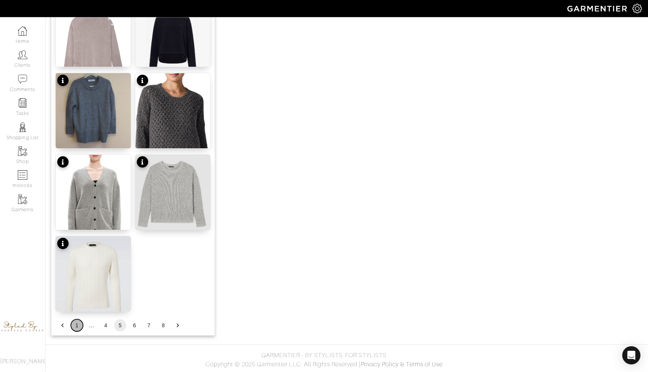
click at [75, 327] on button "1" at bounding box center [77, 325] width 12 height 12
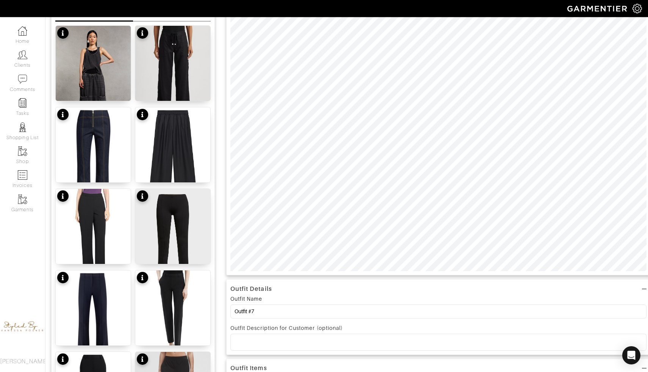
scroll to position [94, 0]
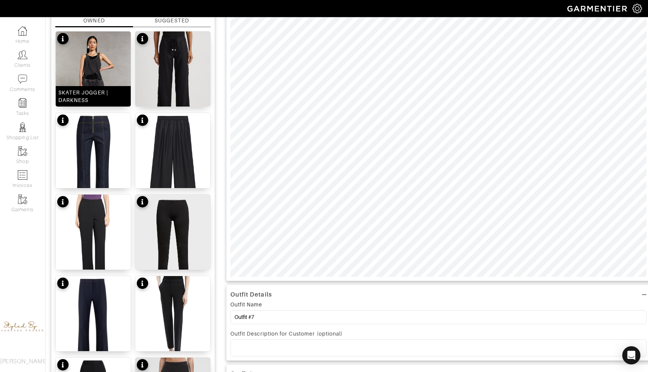
click at [106, 82] on img at bounding box center [93, 90] width 75 height 118
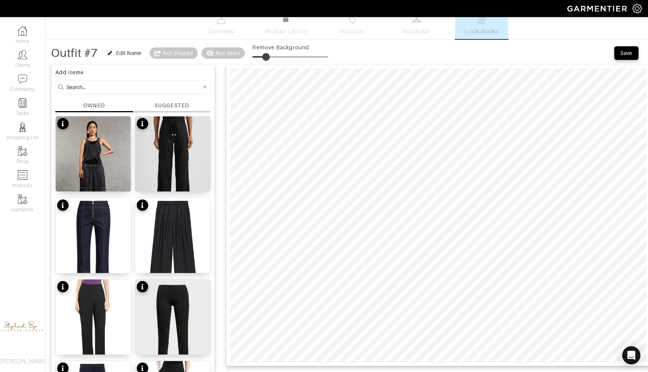
scroll to position [0, 0]
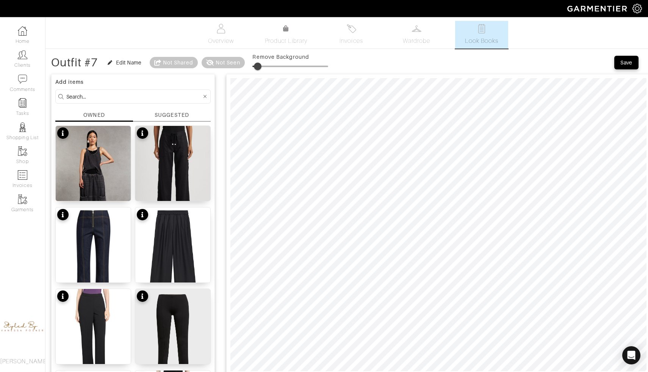
drag, startPoint x: 267, startPoint y: 66, endPoint x: 259, endPoint y: 67, distance: 7.7
click at [259, 67] on span at bounding box center [258, 66] width 8 height 8
type input "0"
drag, startPoint x: 261, startPoint y: 64, endPoint x: 225, endPoint y: 73, distance: 36.9
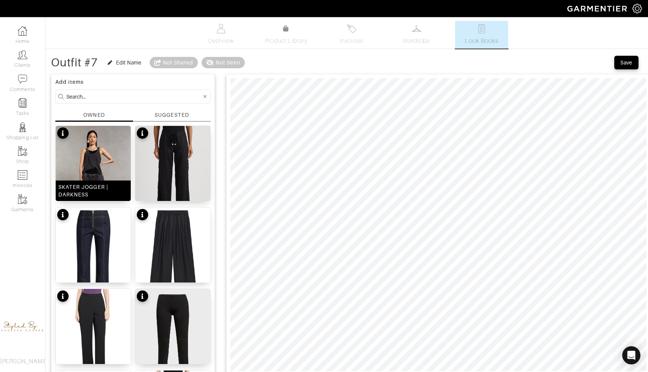
click at [73, 156] on img at bounding box center [93, 185] width 75 height 118
drag, startPoint x: 267, startPoint y: 66, endPoint x: 258, endPoint y: 65, distance: 10.0
click at [258, 65] on span at bounding box center [256, 66] width 8 height 8
type input "18"
click at [229, 88] on div at bounding box center [438, 224] width 424 height 301
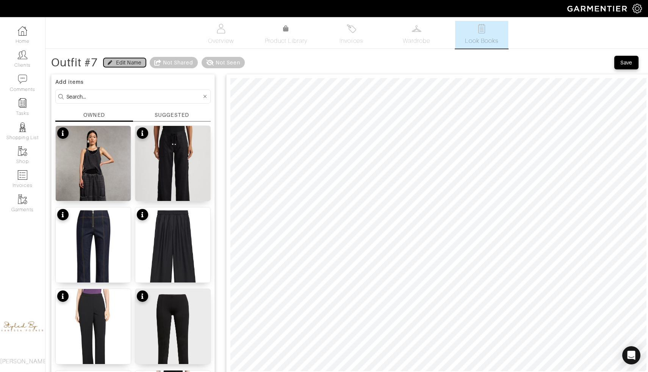
click at [133, 63] on div "Edit Name" at bounding box center [128, 63] width 25 height 8
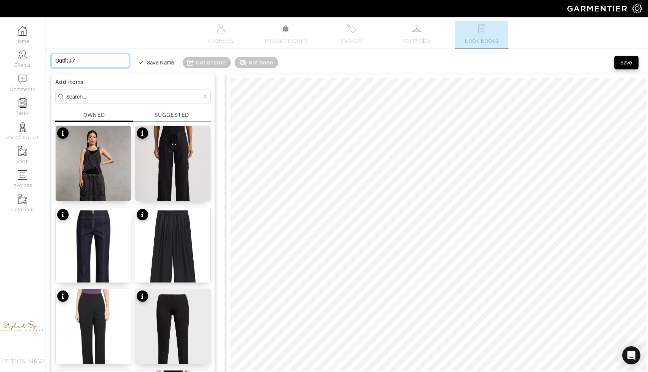
drag, startPoint x: 88, startPoint y: 56, endPoint x: 94, endPoint y: 60, distance: 7.0
click at [94, 60] on input "Outfit #7" at bounding box center [90, 61] width 78 height 14
type input "S"
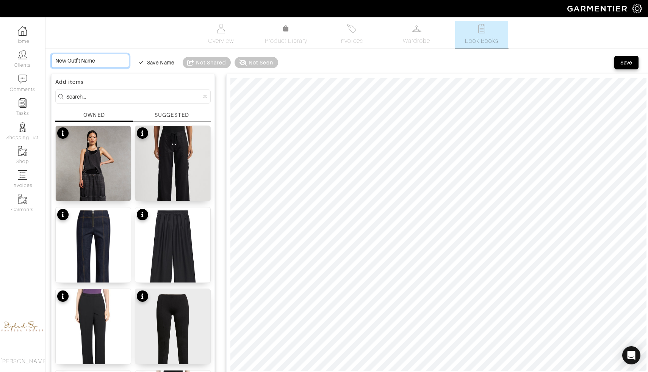
type input "S"
type input "Su"
type input "Sun"
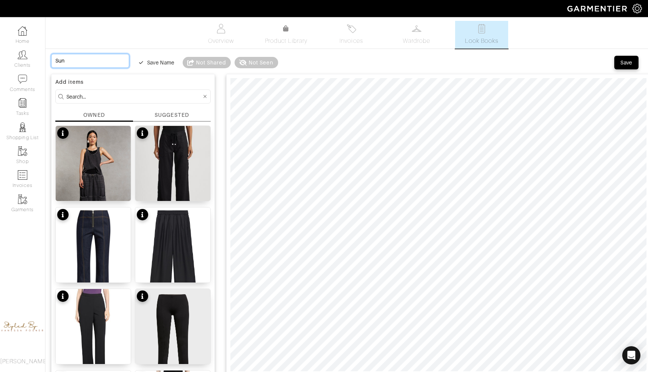
type input "Sund"
type input "Sunda"
type input "Sunday"
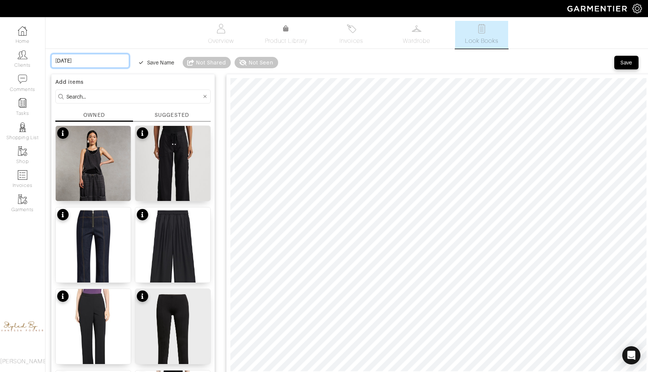
type input "Sunday"
type input "Sunday C"
type input "Sunday Ca"
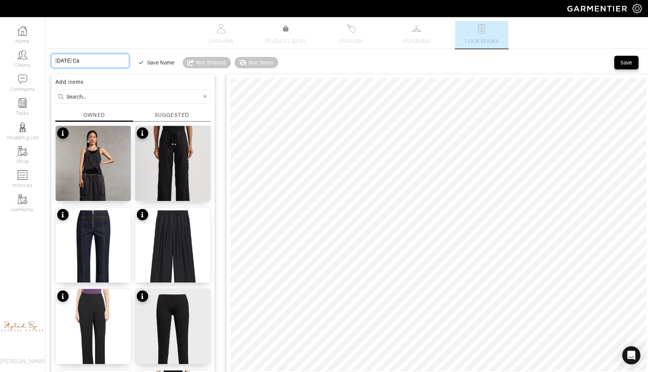
type input "Sunday Cas"
type input "Sunday Casu"
type input "Sunday Casul"
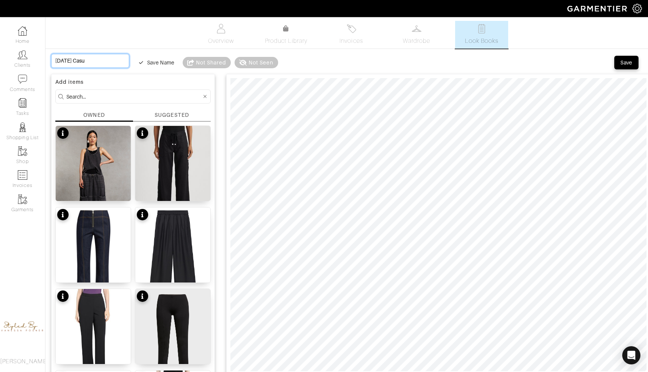
type input "Sunday Casul"
type input "Sunday Casu"
type input "Sunday Casul"
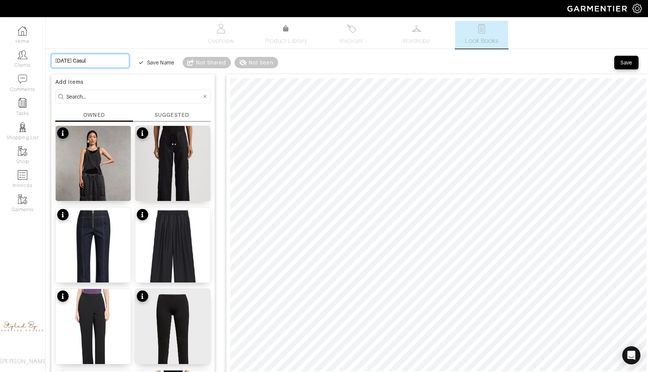
type input "Sunday Casul"
type input "Sunday Casul l"
type input "Sunday Casul"
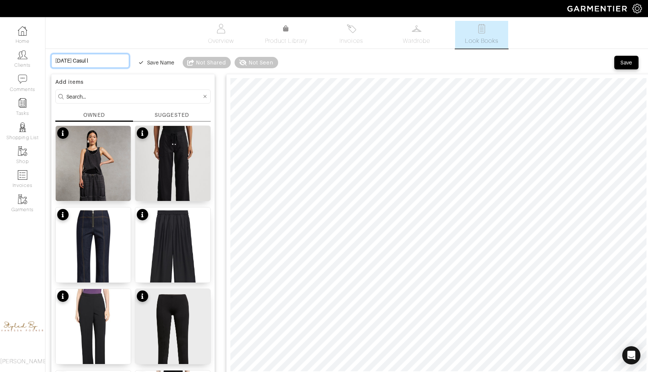
type input "Sunday Casul"
type input "Sunday Casu"
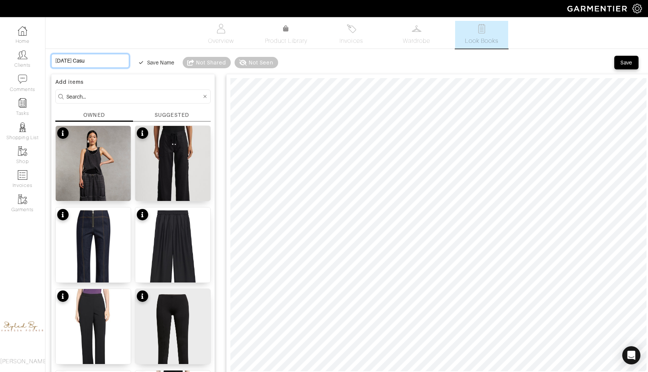
type input "Sunday Casua"
type input "Sunday Casual"
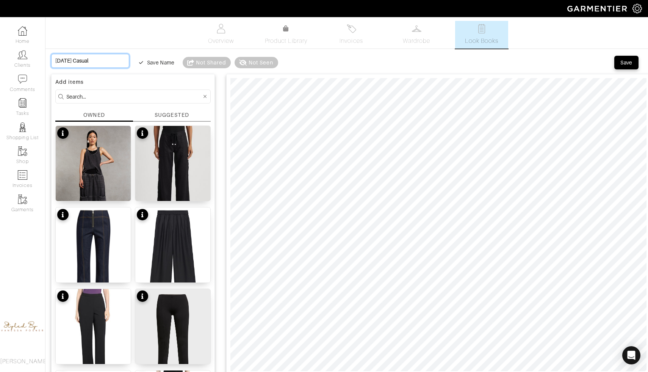
type input "Sunday Casual"
type input "Sunday Casual l"
type input "Sunday Casual lo"
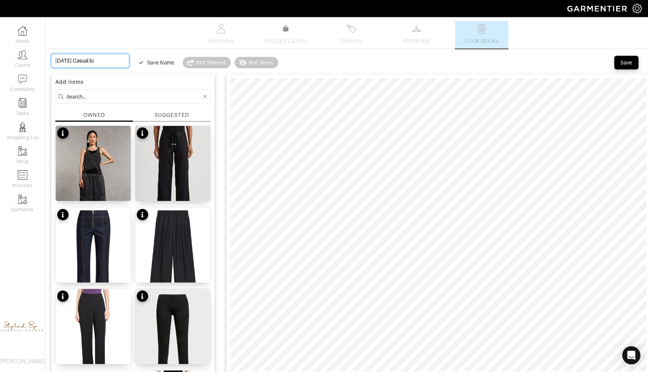
type input "Sunday Casual loo"
type input "Sunday Casual look"
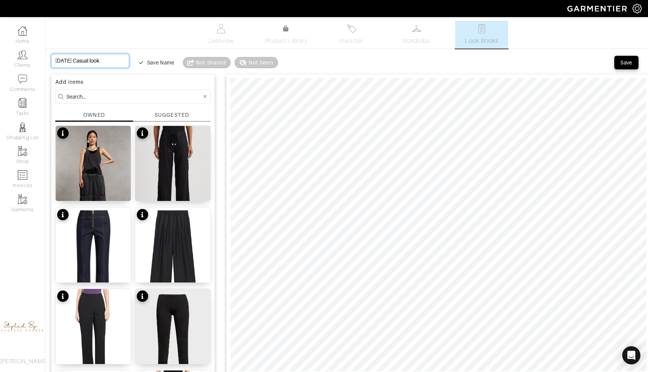
type input "Sunday Casual look"
type input "Sunday Casual look O"
type input "Sunday Casual look Oc"
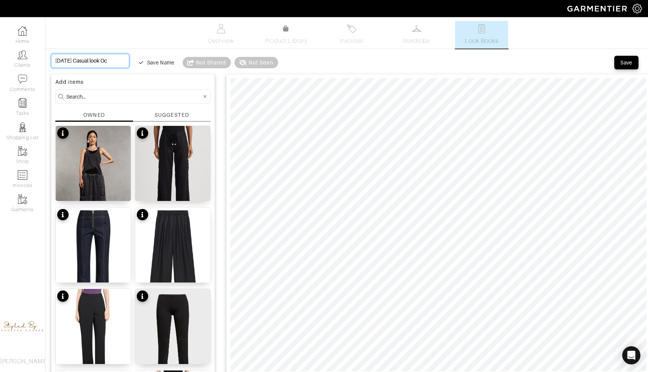
type input "Sunday Casual look Oct"
type input "Sunday Casual look Octo"
type input "Sunday Casual look Octob"
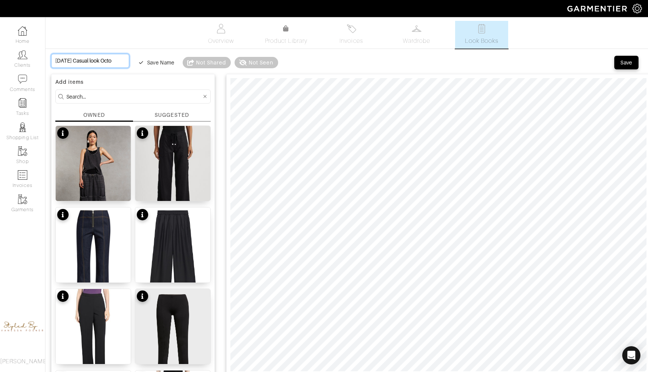
type input "Sunday Casual look Octob"
type input "Sunday Casual look Octobe"
type input "Sunday Casual look October"
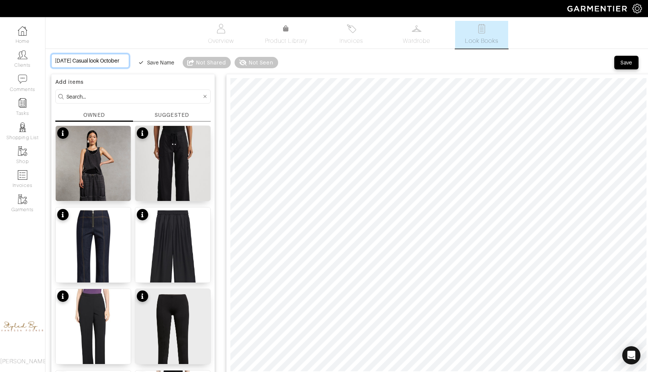
type input "Sunday Casual look October"
type input "Sunday Casual look October 5"
type input "Sunday Casual look October 5t"
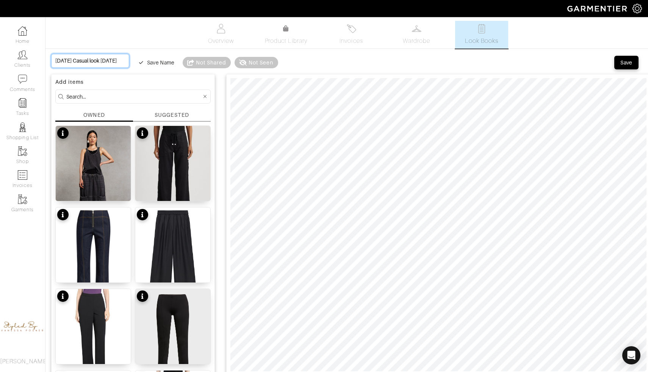
type input "Sunday Casual look October 5t"
type input "[DATE] Casual look [DATE]"
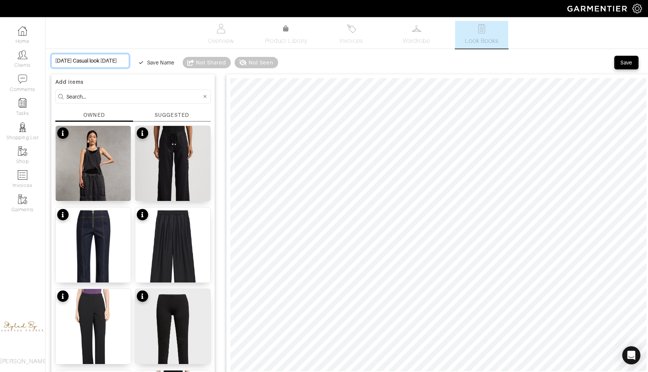
type input "[DATE] Casual look [DATE]"
click at [626, 64] on div "Save" at bounding box center [626, 63] width 12 height 8
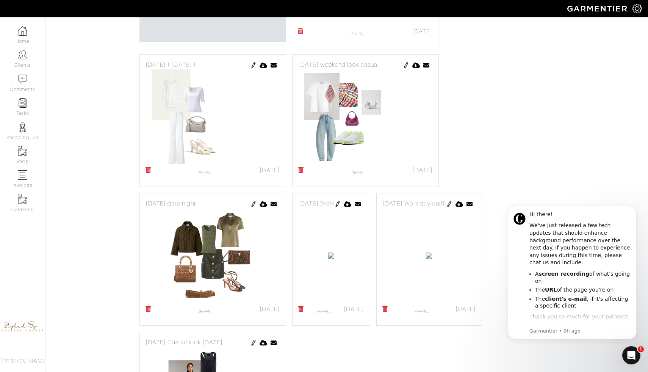
scroll to position [406, 0]
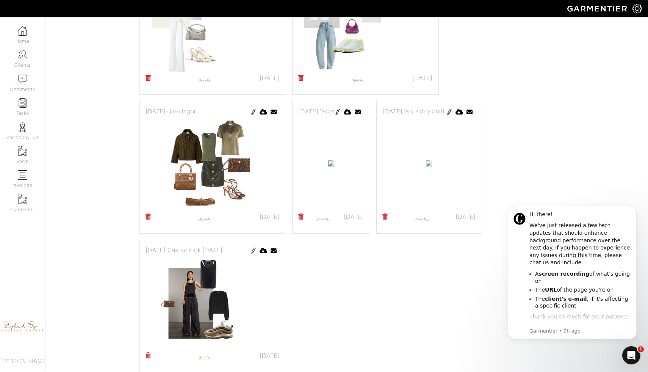
click at [446, 115] on img at bounding box center [449, 112] width 6 height 6
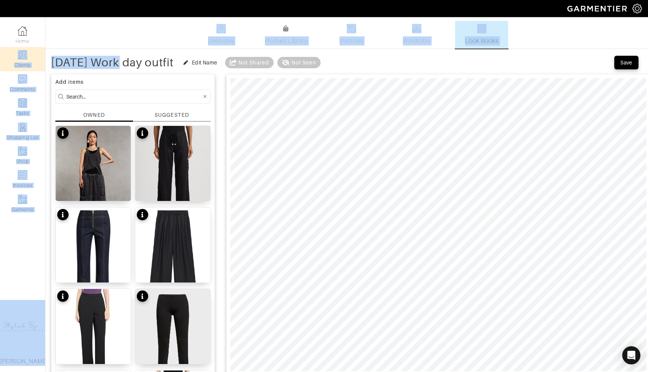
drag, startPoint x: 114, startPoint y: 63, endPoint x: 27, endPoint y: 57, distance: 87.0
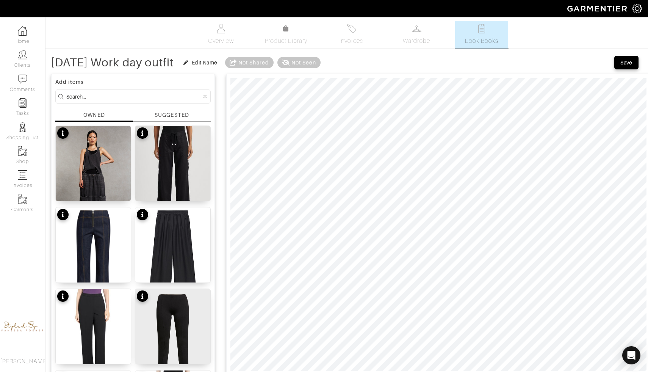
click at [81, 63] on div "[DATE] Work day outfit" at bounding box center [112, 63] width 122 height 8
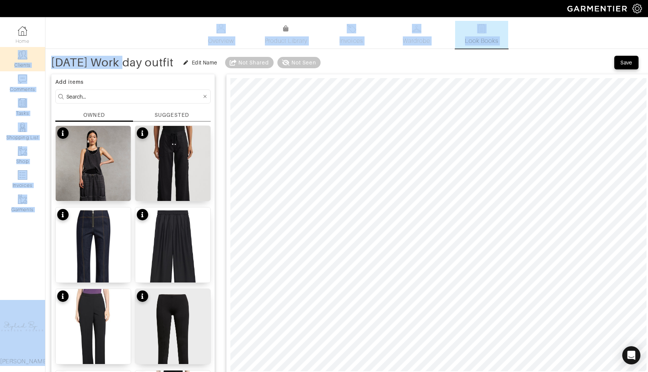
drag, startPoint x: 119, startPoint y: 62, endPoint x: 28, endPoint y: 47, distance: 92.4
click at [80, 62] on div "[DATE] Work day outfit" at bounding box center [112, 63] width 122 height 8
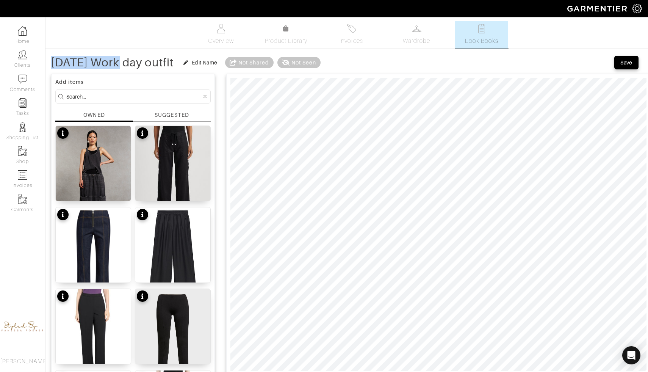
drag, startPoint x: 114, startPoint y: 64, endPoint x: 51, endPoint y: 61, distance: 62.9
click at [51, 61] on div "[DATE] Work day outfit" at bounding box center [112, 63] width 122 height 8
copy div "[DATE]"
click at [217, 59] on div "Edit Name" at bounding box center [204, 63] width 25 height 8
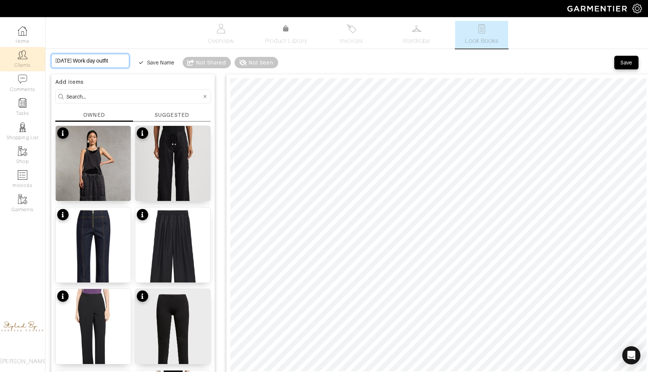
drag, startPoint x: 83, startPoint y: 61, endPoint x: 24, endPoint y: 62, distance: 59.1
type input "Work day outfit"
type input "# Work day outfit"
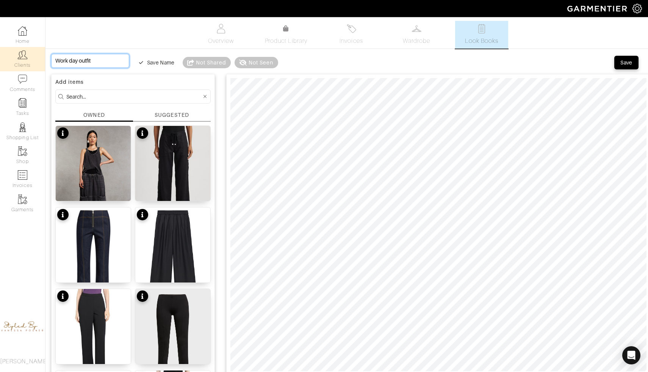
type input "# Work day outfit"
type input "#! Work day outfit"
type input "# Work day outfit"
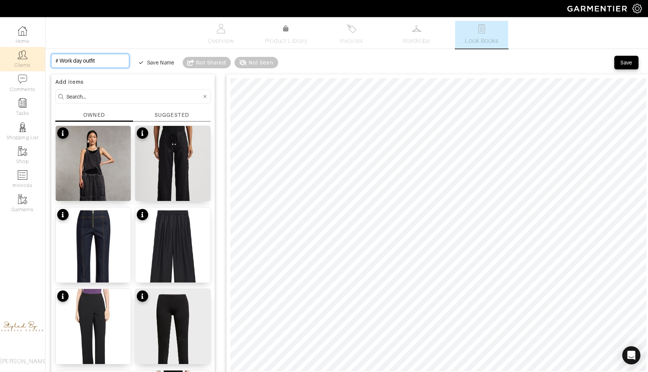
type input "#1 Work day outfit"
click at [100, 63] on input "#1 Work day outfit" at bounding box center [90, 61] width 78 height 14
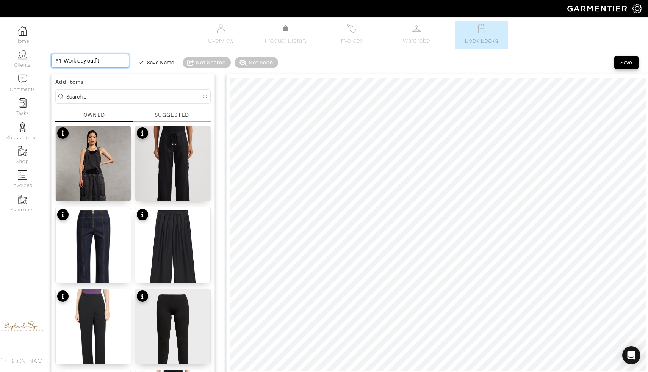
type input "#1 Work day outfit"
paste input "[DATE]"
type input "#1 Work day outfit [DATE]"
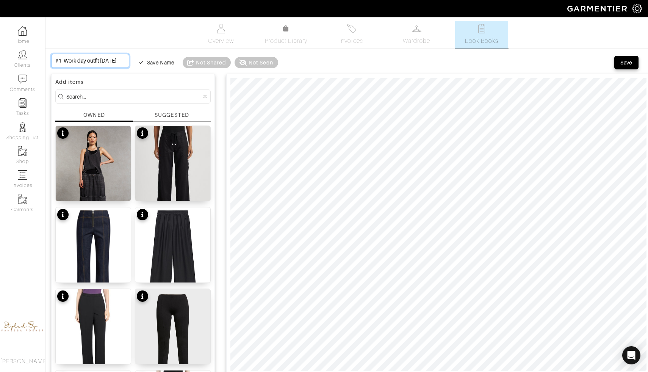
type input "#1 Work day outfit [DATE]"
click at [625, 63] on div "Save" at bounding box center [626, 63] width 12 height 8
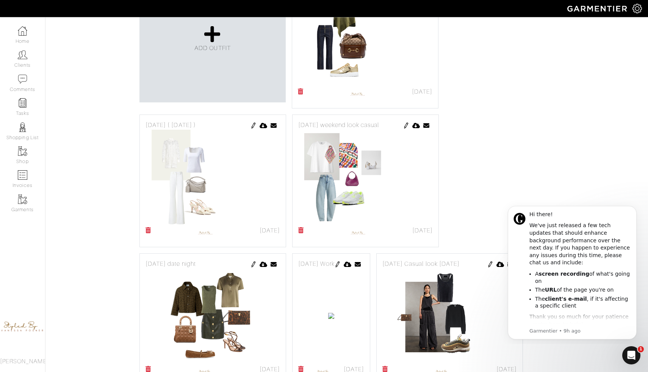
scroll to position [258, 0]
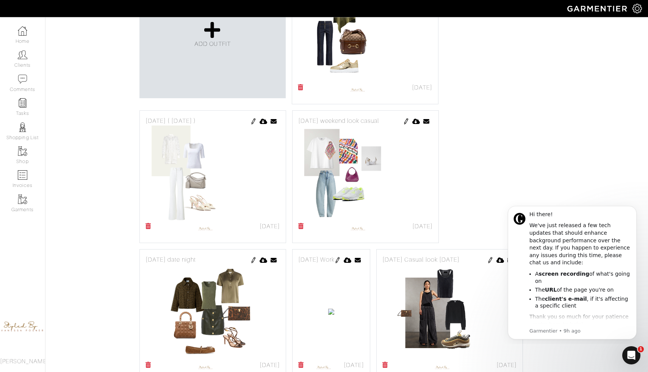
click at [252, 118] on img at bounding box center [253, 121] width 6 height 6
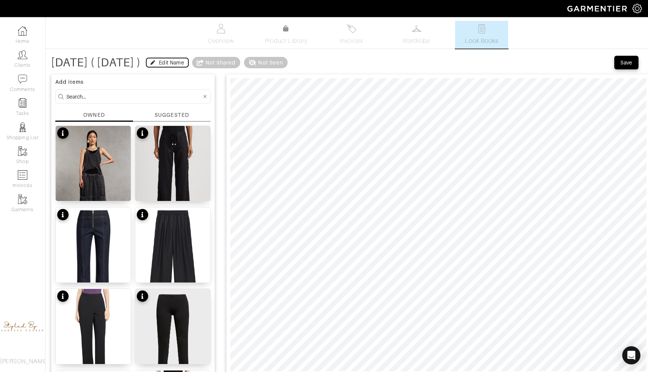
click at [184, 61] on div "Edit Name" at bounding box center [171, 63] width 25 height 8
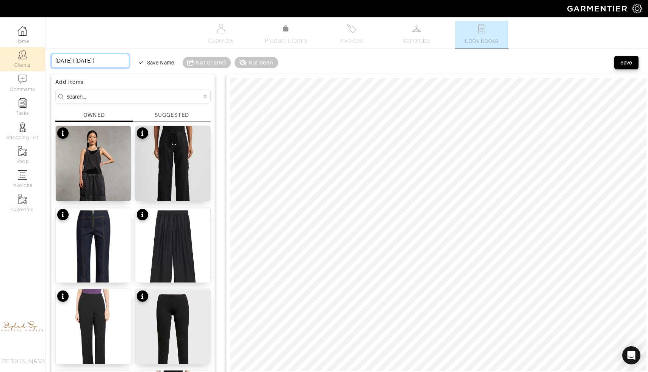
drag, startPoint x: 86, startPoint y: 60, endPoint x: 14, endPoint y: 55, distance: 72.9
type input "( [DATE] )"
type input "[DATE] )"
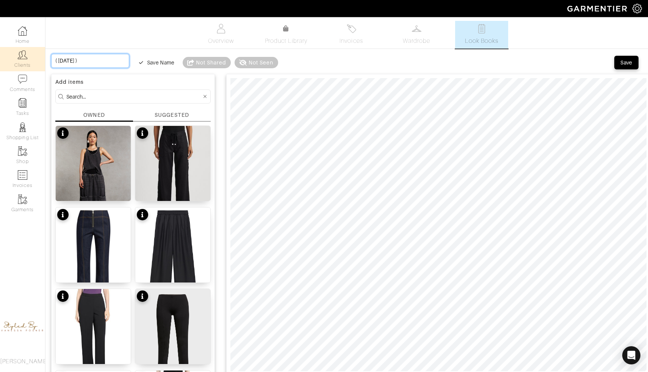
type input "[DATE] )"
type input "[DATE]"
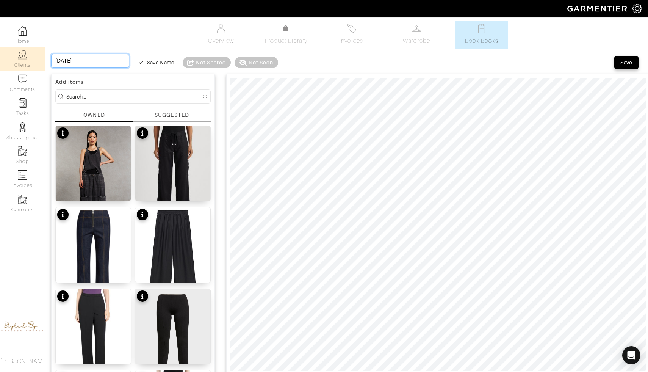
type input "[DATE]"
type input "[DATE] O"
type input "[DATE] Oc"
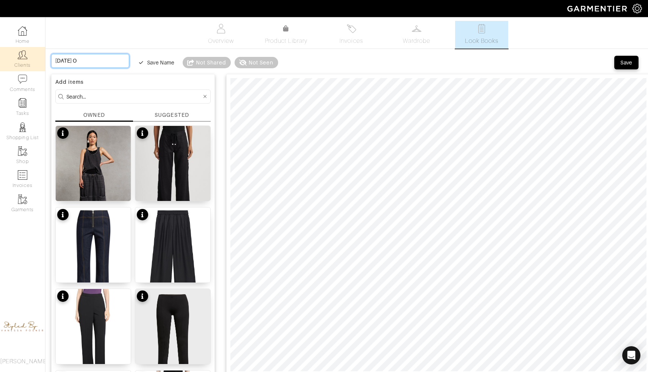
type input "[DATE] Oc"
type input "[DATE] Oct"
type input "[DATE] Octo"
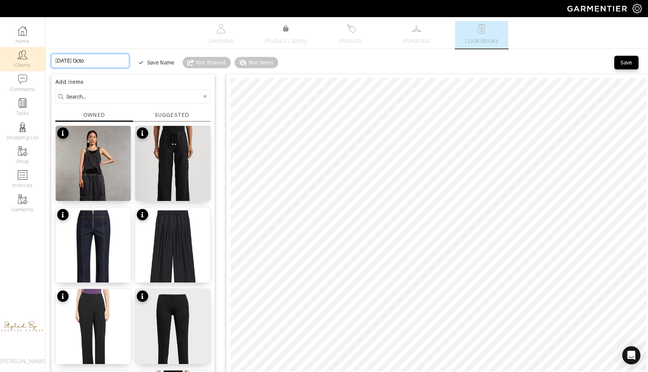
type input "[DATE] Octob"
type input "[DATE] Octobe"
type input "[DATE] October"
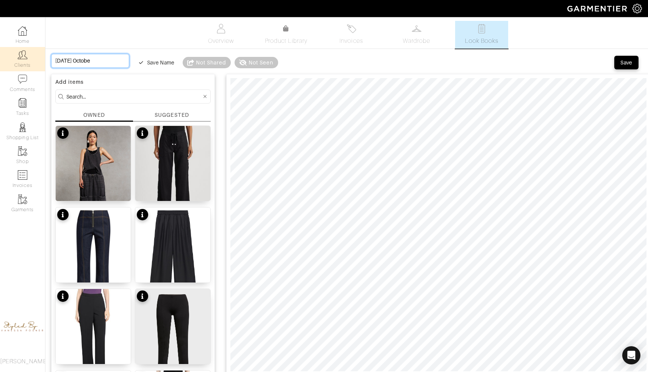
type input "[DATE] October"
type input "[DATE] October s"
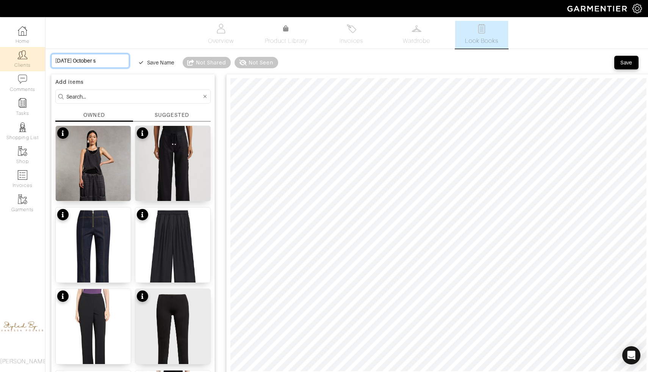
type input "[DATE] October"
type input "[DATE] [DATE]"
type input "[DATE] October 2n"
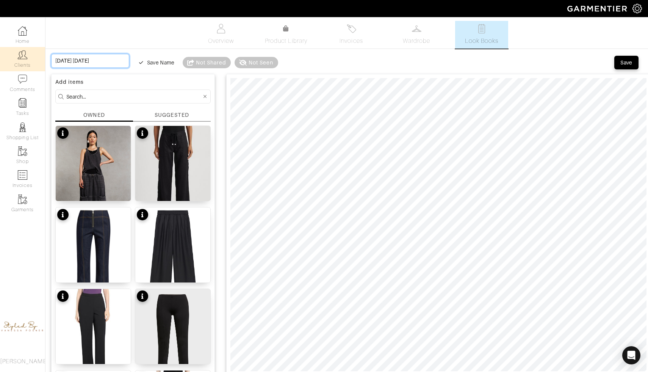
type input "[DATE] October 2n"
type input "[DATE] [DATE]"
type input "# [DATE] [DATE]"
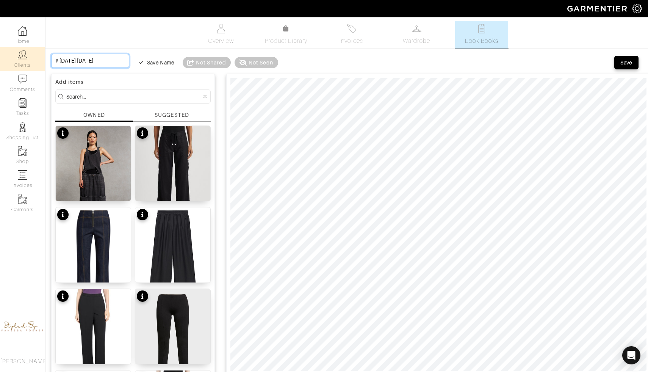
type input "#2 [DATE] [DATE]"
click at [626, 60] on div "Save" at bounding box center [626, 63] width 12 height 8
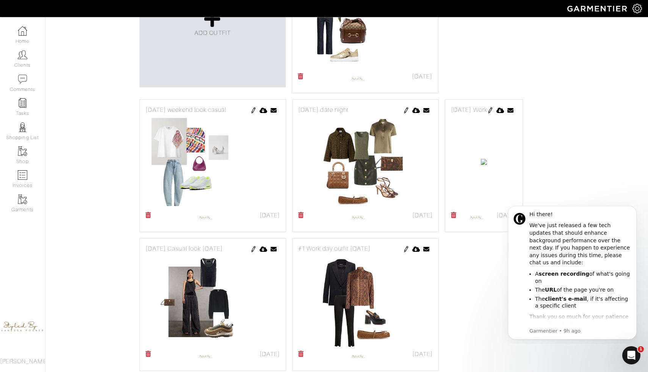
scroll to position [406, 0]
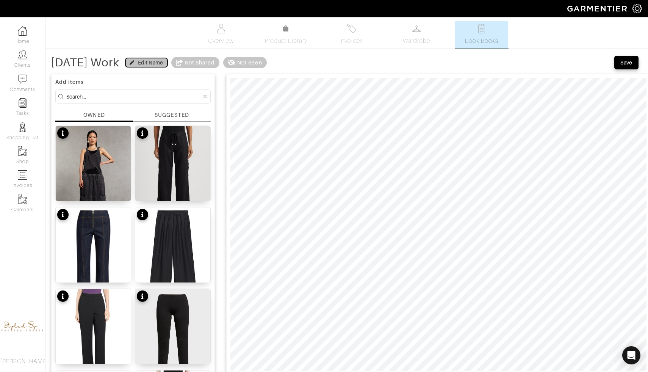
click at [163, 59] on div "Edit Name" at bounding box center [150, 63] width 25 height 8
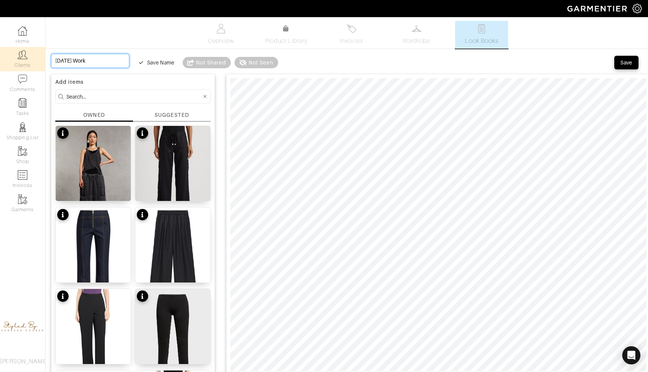
drag, startPoint x: 103, startPoint y: 59, endPoint x: 38, endPoint y: 58, distance: 64.8
type input "W"
type input "Wo"
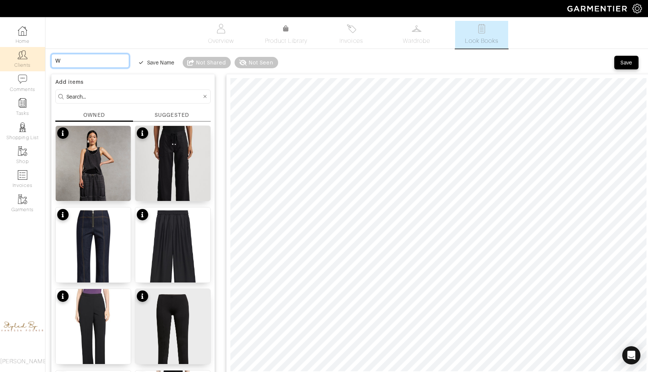
type input "Wo"
type input "Wor"
type input "Work"
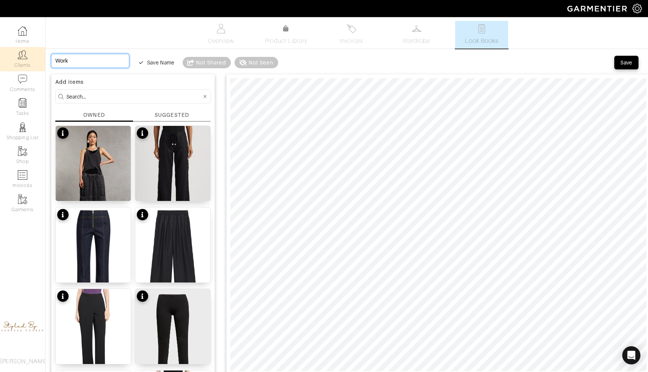
type input "Work"
type input "Work o"
type input "Work ou"
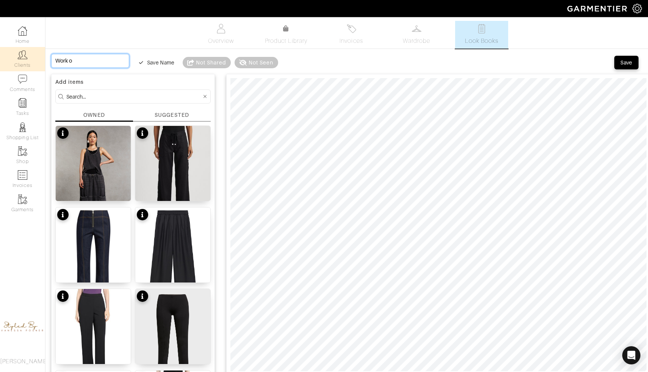
type input "Work ou"
type input "Work out"
type input "Work outf"
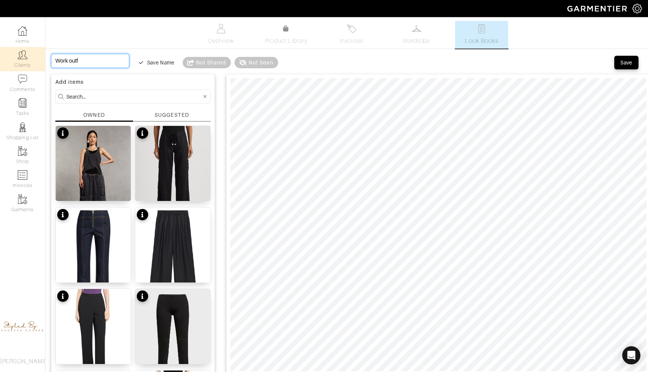
type input "Work outfi"
type input "Work outfit"
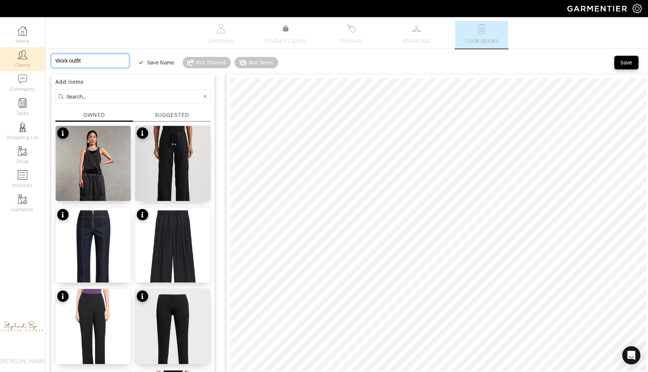
type input "Work outfit"
type input "#Work outfit"
type input "#3Work outfit"
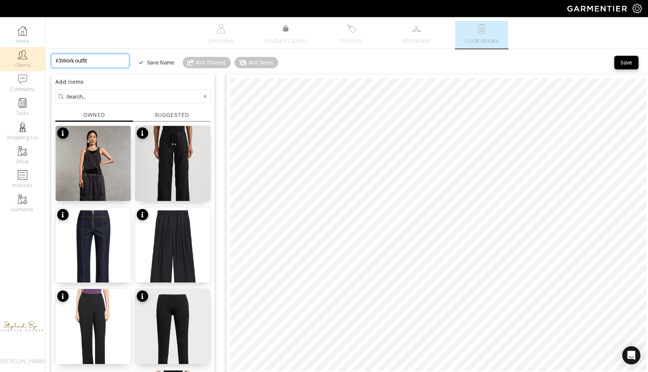
type input "#3 Work outfit"
type input "#3 Work outfit O"
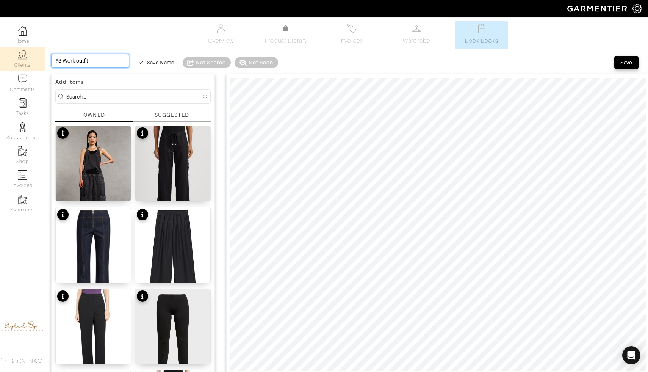
type input "#3 Work outfit O"
type input "#3 Work outfit Oc"
type input "#3 Work outfit Oct"
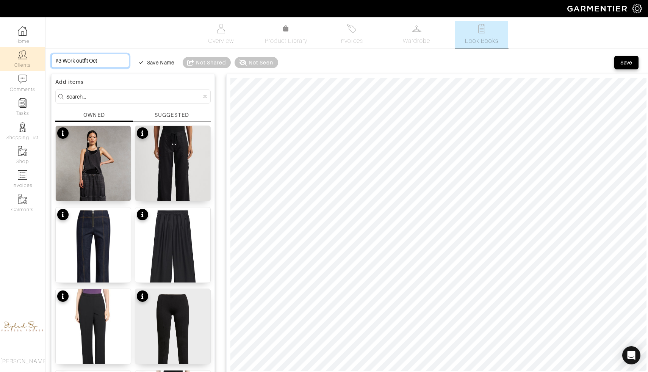
type input "#3 Work outfit Octo"
type input "#3 Work outfit Octob"
type input "#3 Work outfit Octobe"
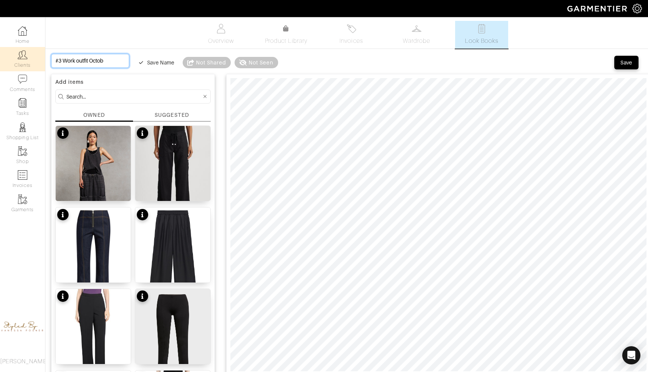
type input "#3 Work outfit Octobe"
type input "#3 Work outfit October"
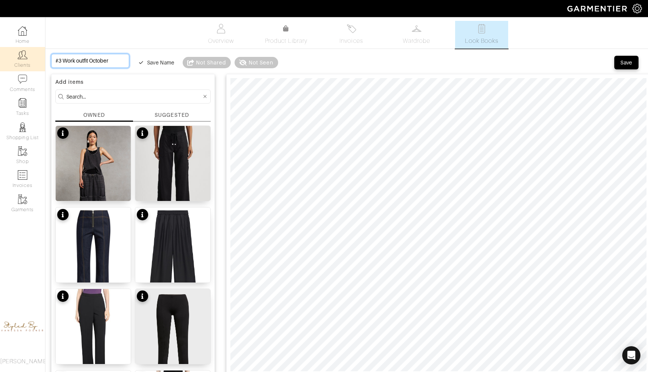
type input "#3 Work outfit October 3"
type input "#3 Work outfit October 3r"
type input "#3 Work outfit [DATE]"
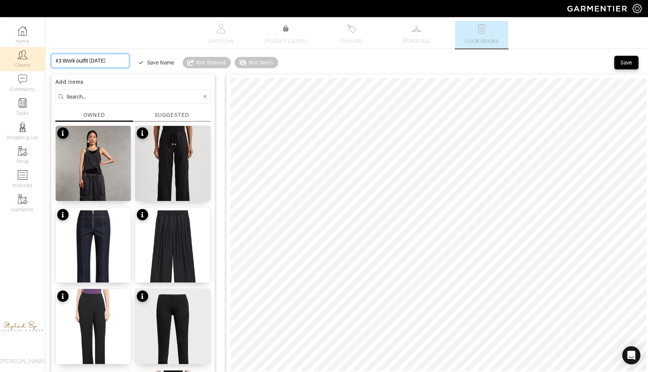
scroll to position [0, 9]
type input "#3 Work outfit [DATE]"
click at [632, 63] on div "Save" at bounding box center [626, 63] width 12 height 8
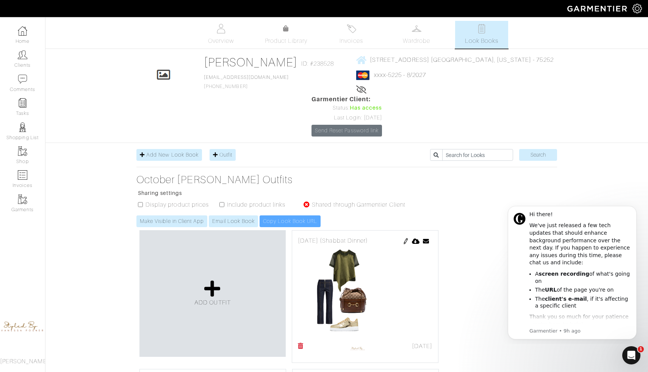
click at [405, 238] on img at bounding box center [406, 241] width 6 height 6
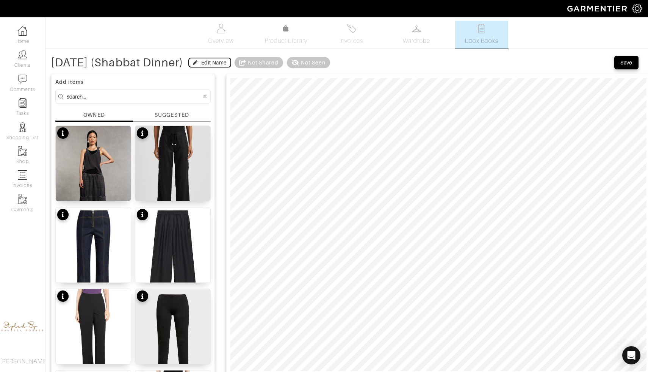
click at [227, 62] on div "Edit Name" at bounding box center [213, 63] width 25 height 8
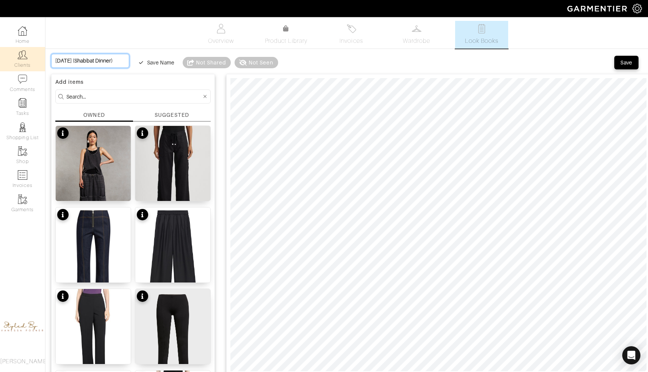
drag, startPoint x: 87, startPoint y: 61, endPoint x: 9, endPoint y: 59, distance: 77.3
type input "Shabbat Dinner)"
type input "Shabbat Dinner"
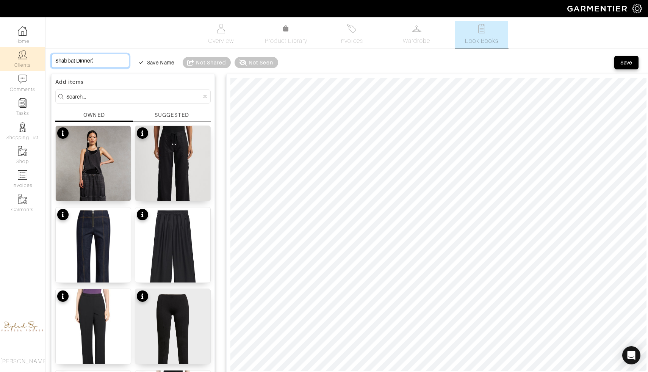
type input "Shabbat Dinner"
type input "#Shabbat Dinner"
type input "#3Shabbat Dinner"
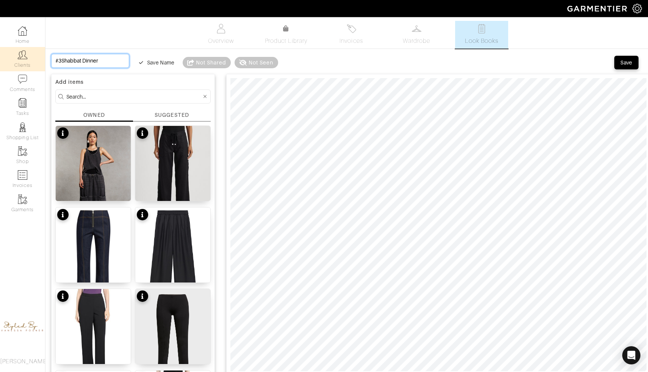
type input "#3 Shabbat Dinner"
type input "#3 3Shabbat Dinner"
type input "#3 3.Shabbat Dinner"
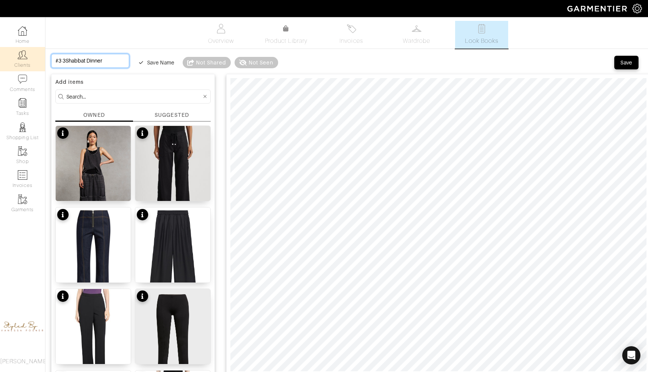
type input "#3 3.Shabbat Dinner"
type input "#3 3.2Shabbat Dinner"
type input "#3 3.2 Shabbat Dinner"
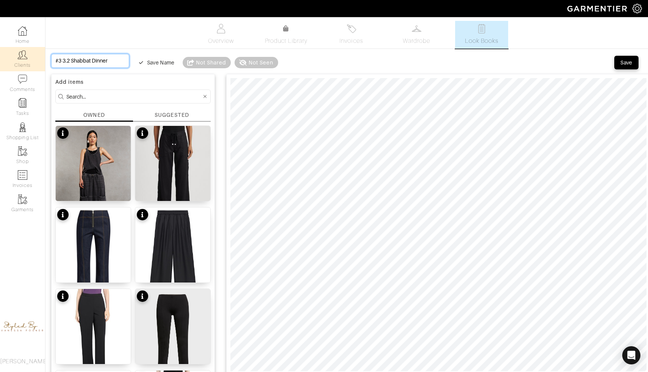
type input "#3 3.2Shabbat Dinner"
type input "#3 3.Shabbat Dinner"
type input "#3 3Shabbat Dinner"
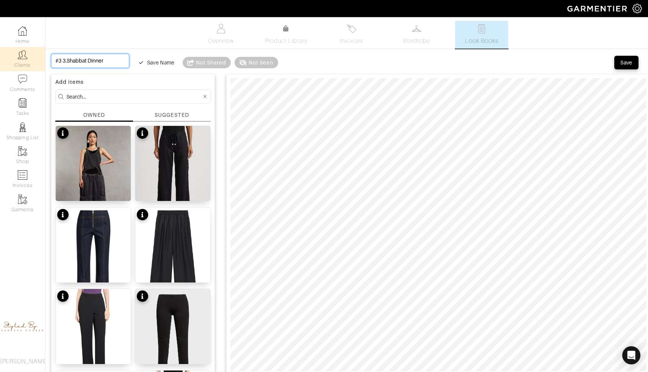
type input "#3 3Shabbat Dinner"
type input "#3 Shabbat Dinner"
type input "#3Shabbat Dinner"
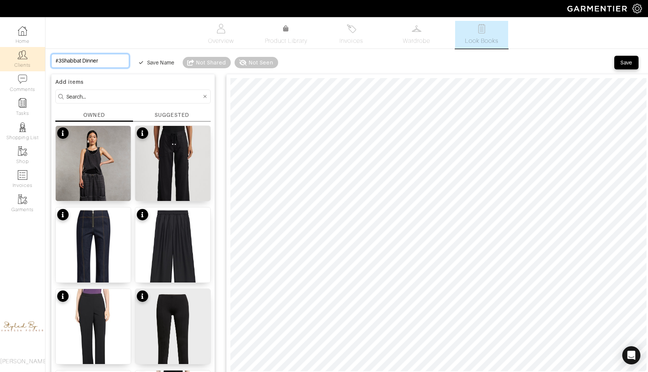
type input "#Shabbat Dinner"
type input "Shabbat Dinner"
type input "Shabbat Dinner O"
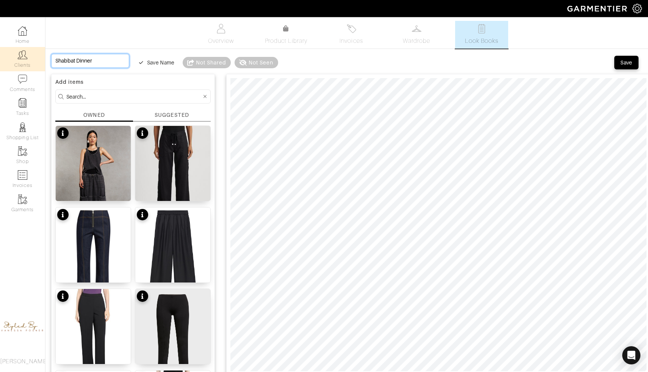
type input "Shabbat Dinner O"
type input "Shabbat Dinner Oc"
type input "Shabbat Dinner Oct"
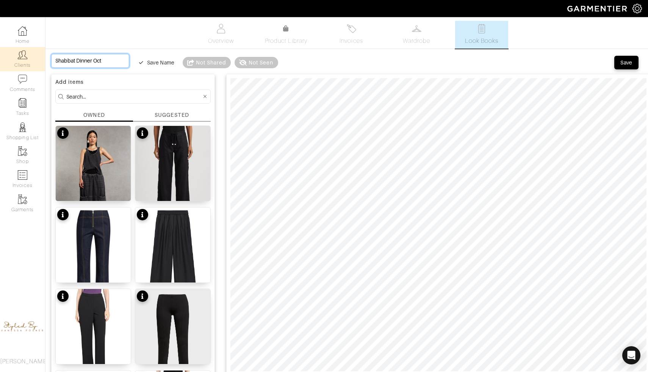
type input "Shabbat Dinner Octo"
type input "Shabbat Dinner Octob"
type input "Shabbat Dinner Octobe"
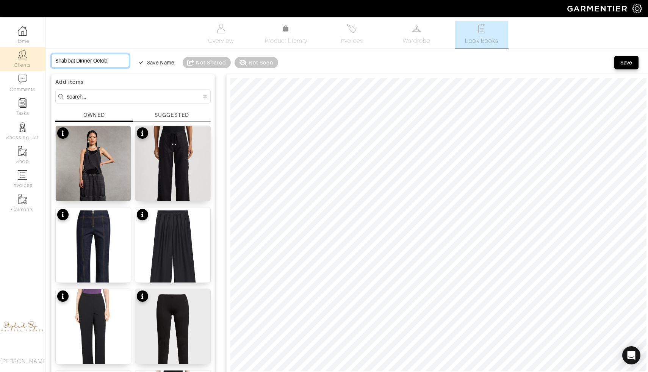
type input "Shabbat Dinner Octobe"
type input "Shabbat Dinner October"
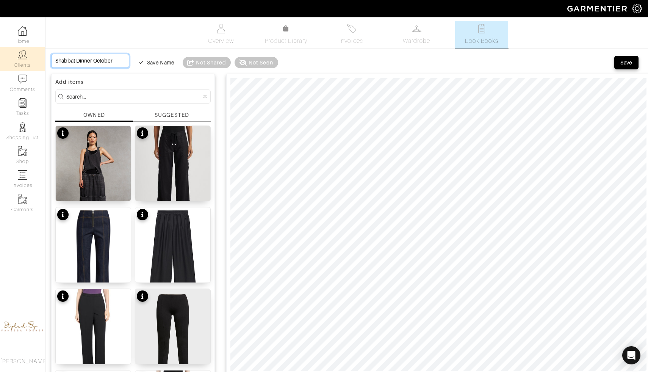
scroll to position [0, 5]
type input "Shabbat Dinner October 3"
type input "Shabbat Dinner October 3r"
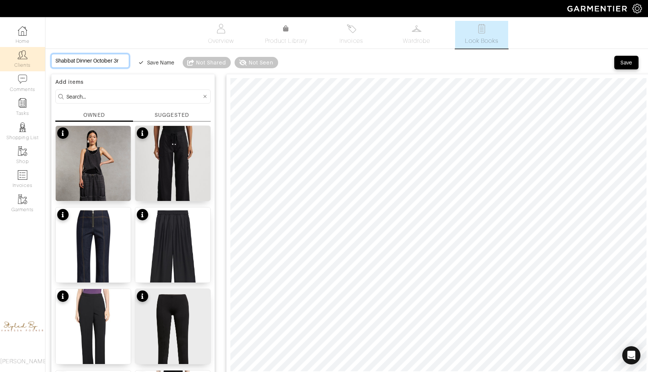
type input "Shabbat Dinner [DATE]"
click at [621, 59] on div "Save" at bounding box center [626, 63] width 12 height 8
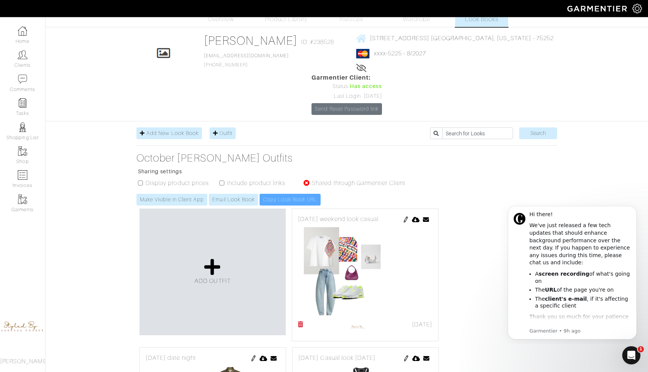
scroll to position [13, 0]
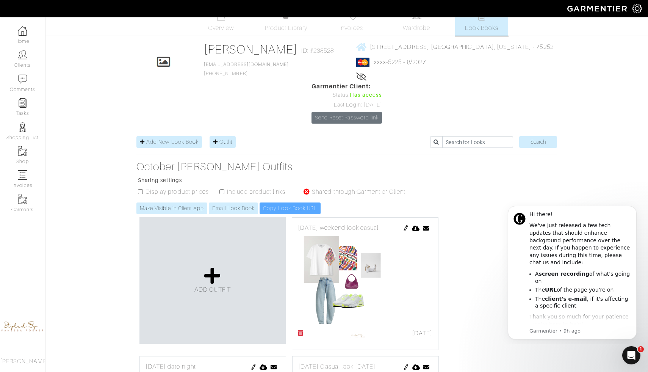
click at [405, 225] on img at bounding box center [406, 228] width 6 height 6
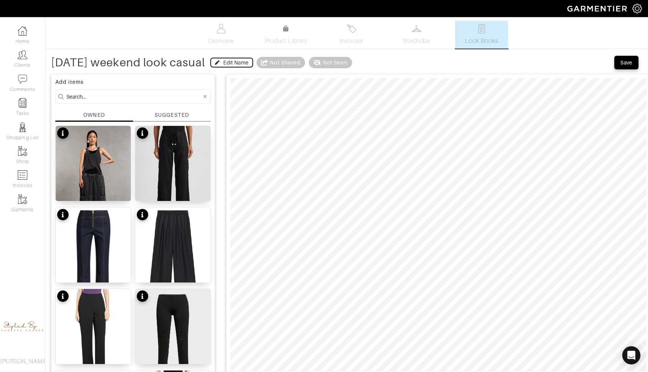
click at [248, 60] on div "Edit Name" at bounding box center [235, 63] width 25 height 8
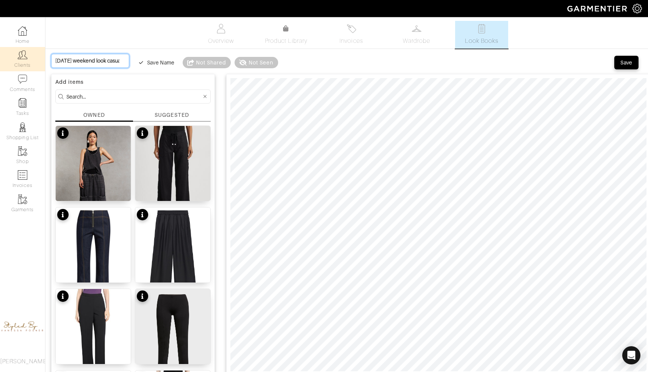
drag, startPoint x: 84, startPoint y: 59, endPoint x: 42, endPoint y: 56, distance: 42.1
type input "weekend look casual"
type input "#weekend look casual"
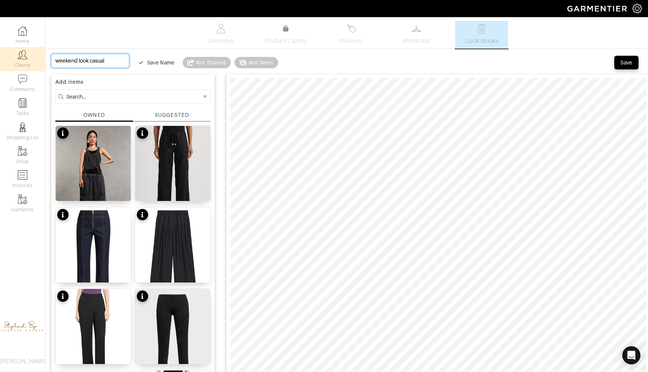
type input "#weekend look casual"
type input "#4weekend look casual"
type input "#4 weekend look casual"
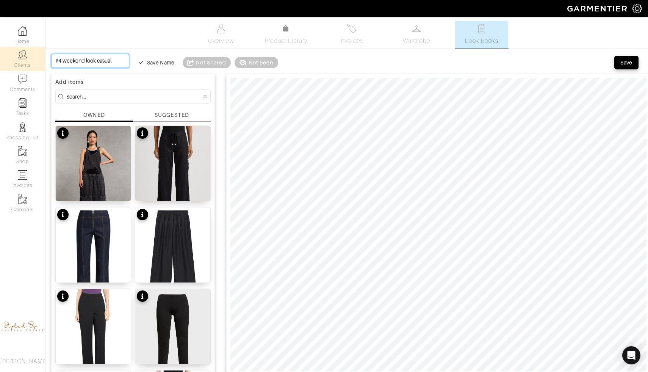
type input "#4 eekend look casual"
type input "#4 Weekend look casual"
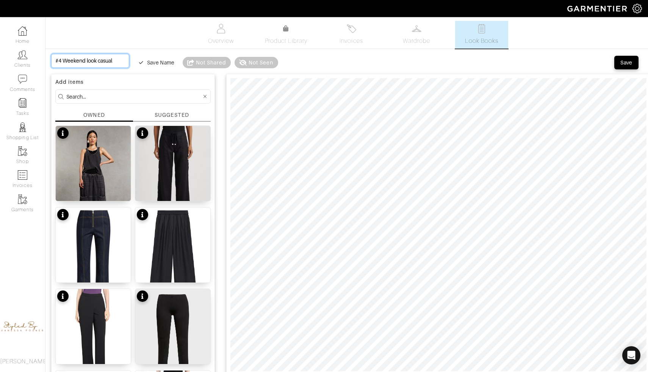
type input "#4 Weekend look casual"
paste input "[DATE]"
type input "#4 Weekend look casual [DATE]"
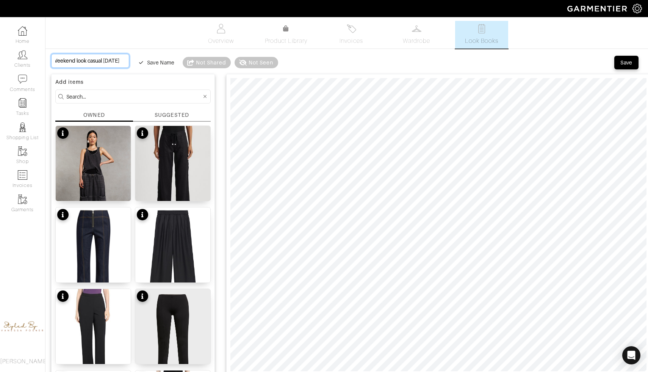
type input "#4 Weekend look casual [DATE]"
click at [630, 60] on div "Save" at bounding box center [626, 63] width 12 height 8
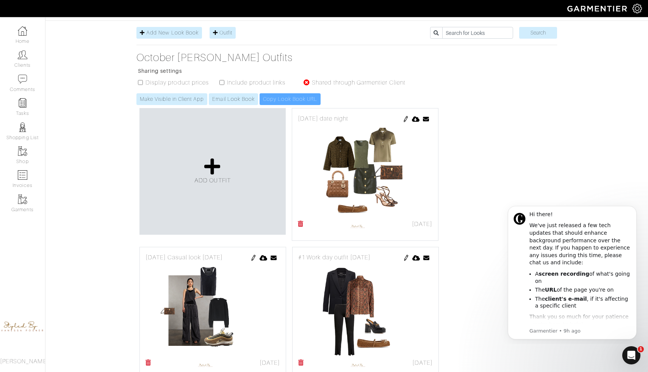
scroll to position [112, 0]
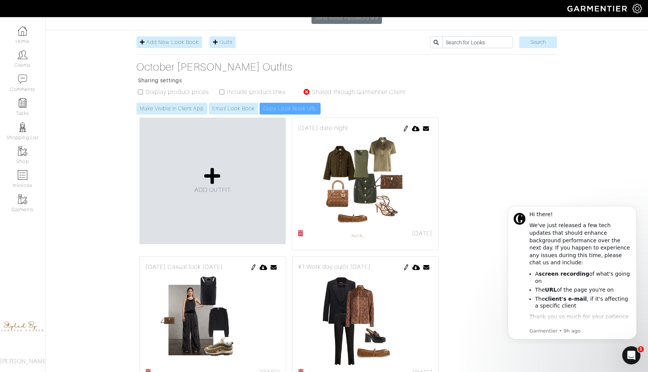
click at [406, 125] on img at bounding box center [406, 128] width 6 height 6
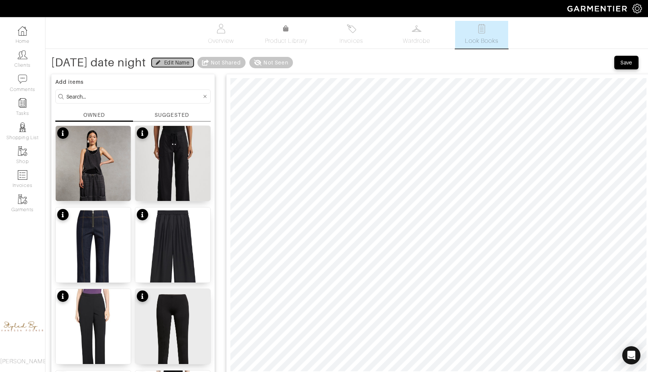
click at [194, 66] on button "Edit Name" at bounding box center [173, 62] width 42 height 9
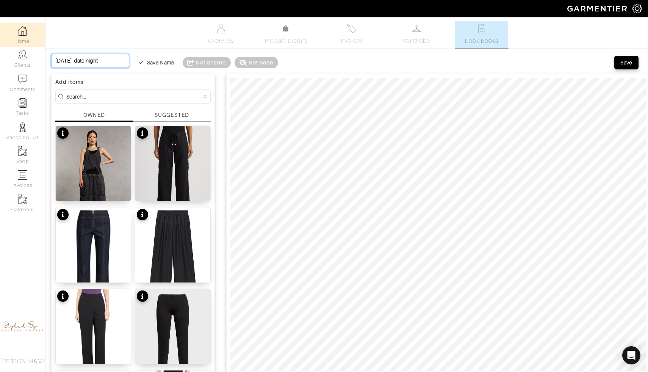
drag, startPoint x: 89, startPoint y: 61, endPoint x: 10, endPoint y: 45, distance: 81.3
type input "Date night"
type input "#Date night"
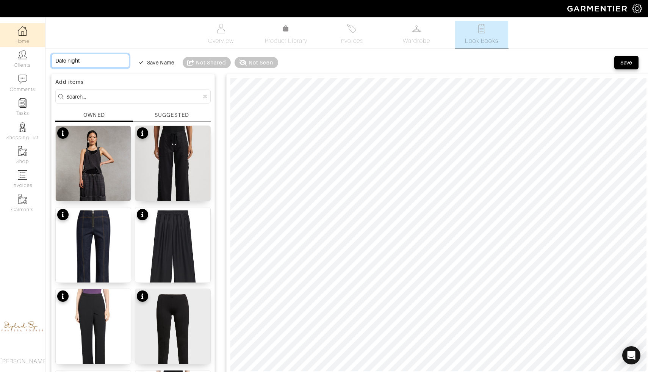
type input "#Date night"
type input "#5Date night"
type input "#Date night"
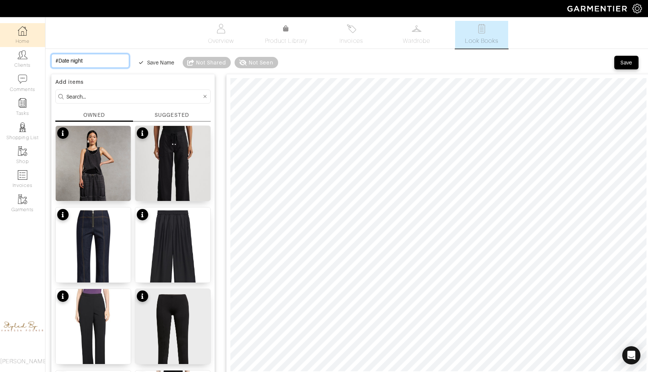
type input "#4Date night"
type input "#4 Date night"
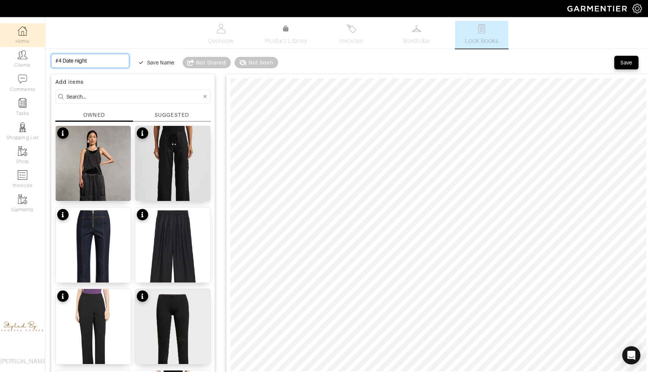
type input "#4 Date night"
type input "#4 Date night O"
type input "#4 Date night Oc"
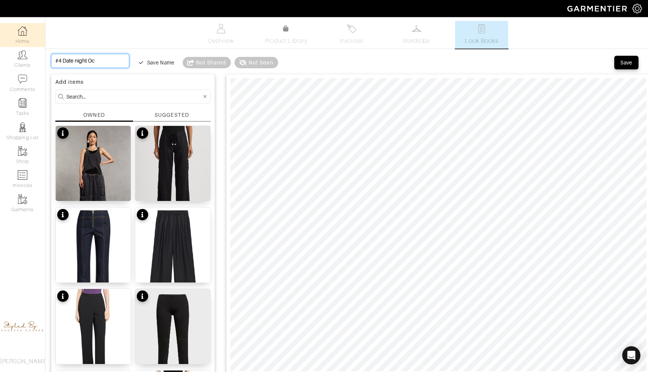
type input "#4 Date night Oct"
type input "#4 Date night Octo"
type input "#4 Date night Octob"
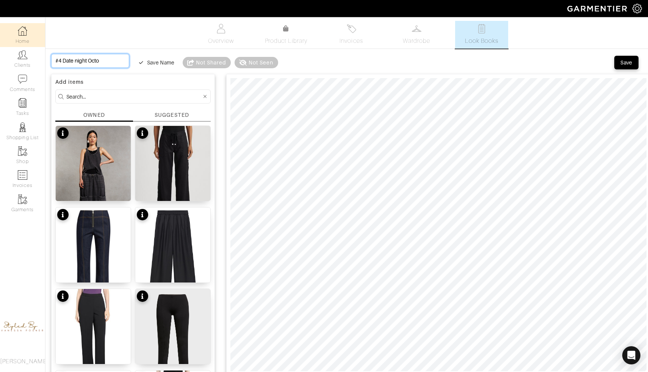
type input "#4 Date night Octob"
type input "#4 Date night Octobe"
type input "#4 Date night October"
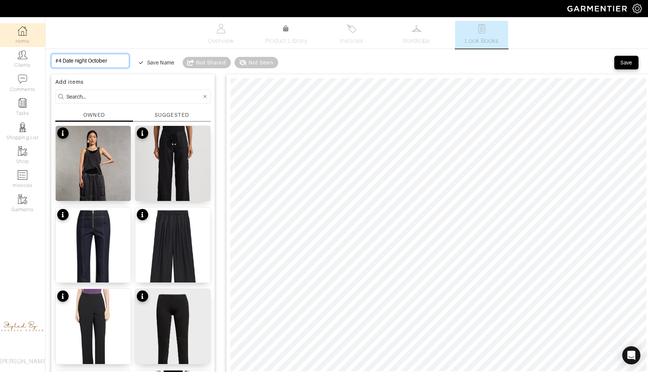
type input "#4 Date night October"
type input "#4 Date night October 4"
type input "#4 Date night October 4t"
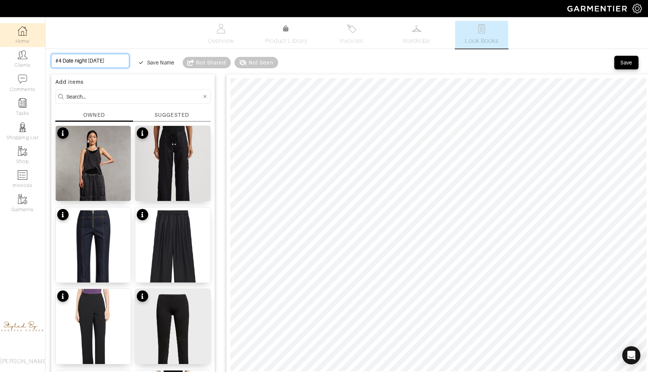
type input "#4 Date night October 4t"
type input "#4 Date night October 4th"
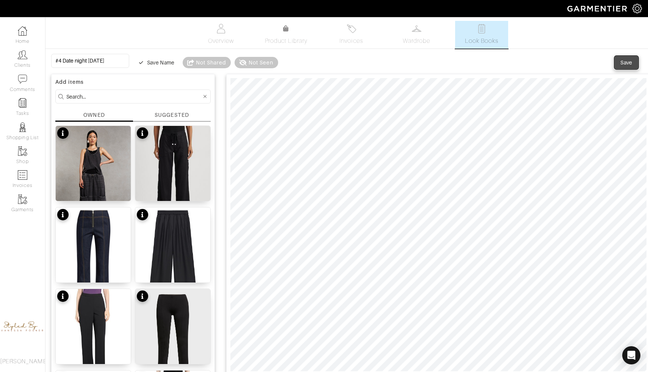
click at [625, 62] on div "Save" at bounding box center [626, 63] width 12 height 8
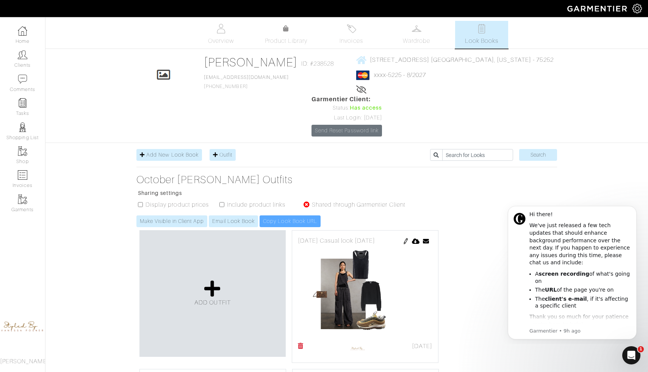
click at [406, 238] on img at bounding box center [406, 241] width 6 height 6
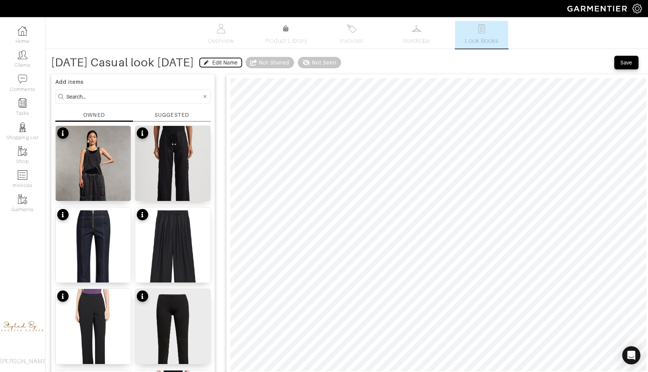
click at [237, 59] on div "Edit Name" at bounding box center [224, 63] width 25 height 8
click at [622, 63] on div "Save" at bounding box center [626, 63] width 12 height 8
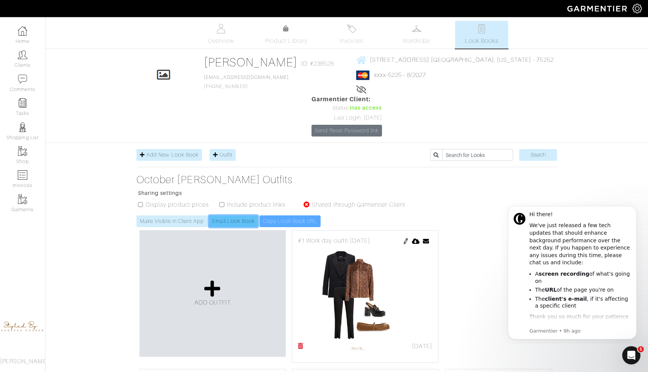
click at [243, 215] on link "Email Look Book" at bounding box center [233, 221] width 49 height 12
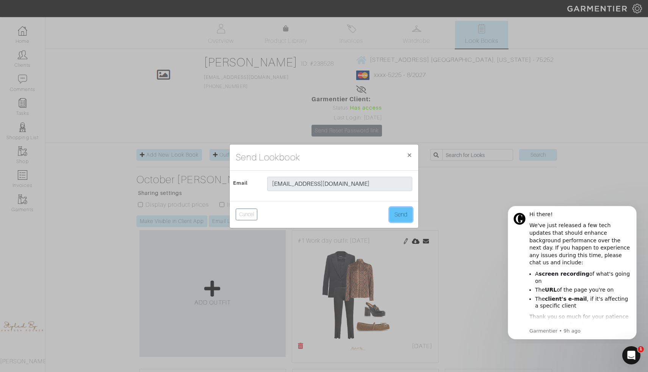
click at [400, 212] on button "Send" at bounding box center [400, 214] width 23 height 14
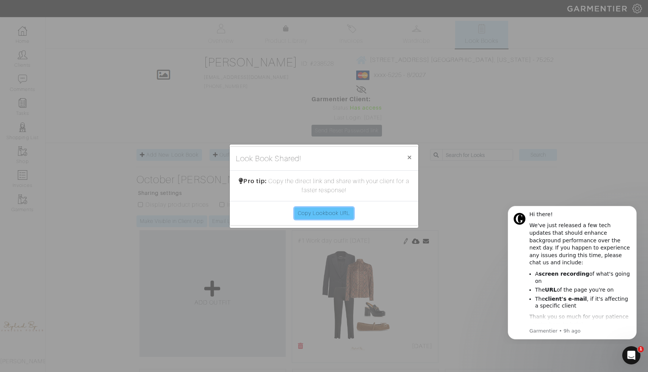
click at [337, 211] on link "Copy Lookbook URL" at bounding box center [323, 213] width 59 height 12
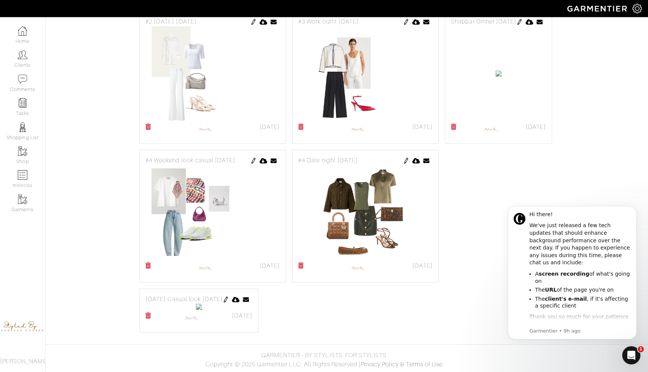
scroll to position [368, 0]
click at [516, 25] on img at bounding box center [519, 22] width 6 height 6
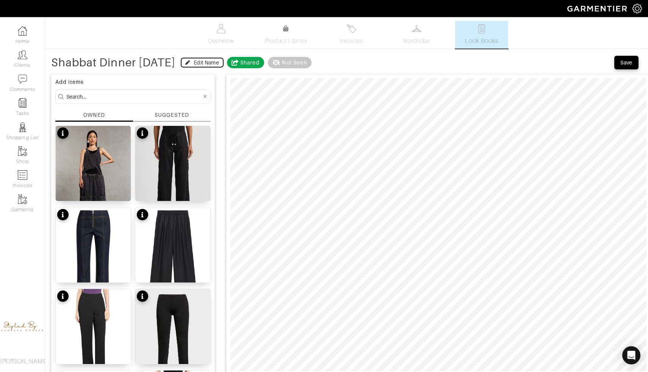
click at [219, 59] on div "Edit Name" at bounding box center [206, 63] width 25 height 8
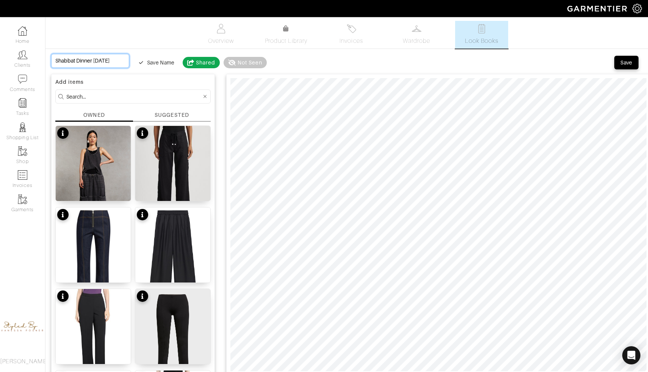
click at [56, 59] on input "Shabbat Dinner [DATE]" at bounding box center [90, 61] width 78 height 14
type input "#Shabbat Dinner [DATE]"
type input "#3Shabbat Dinner [DATE]"
type input "#3Shabbat Dinner October 3rd"
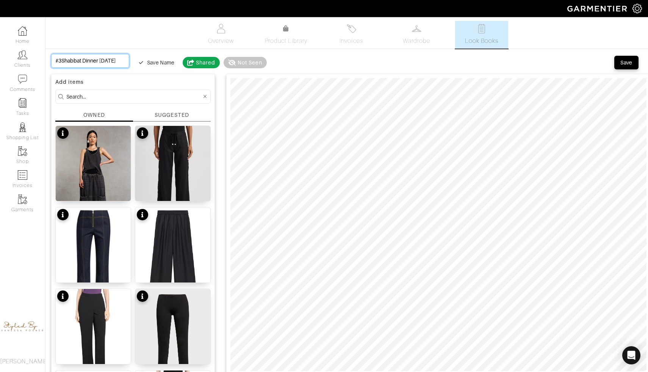
type input "#3 Shabbat Dinner [DATE]"
click at [626, 61] on div "Save" at bounding box center [626, 63] width 12 height 8
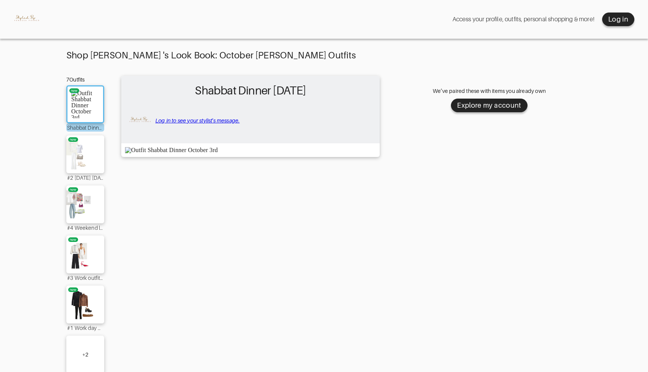
scroll to position [16, 0]
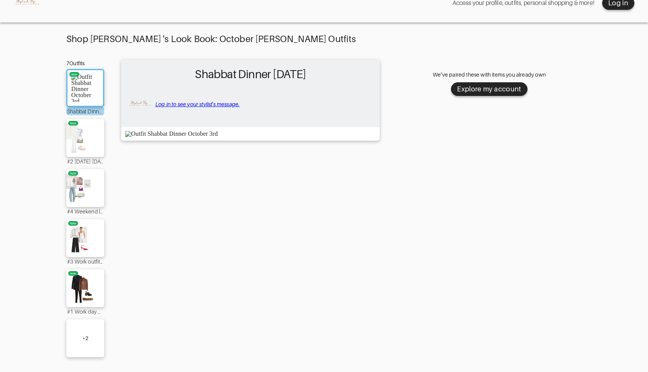
click at [84, 331] on div "+ 2" at bounding box center [85, 338] width 38 height 38
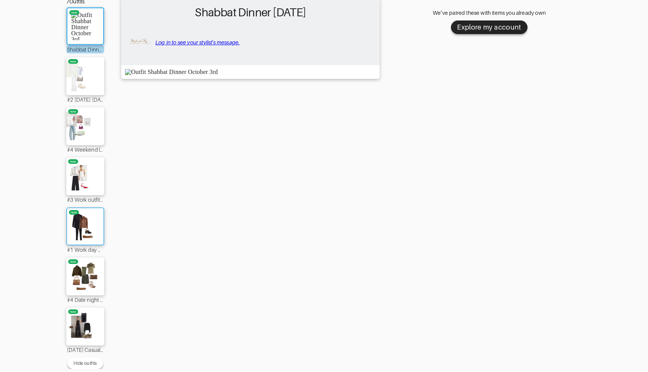
scroll to position [81, 0]
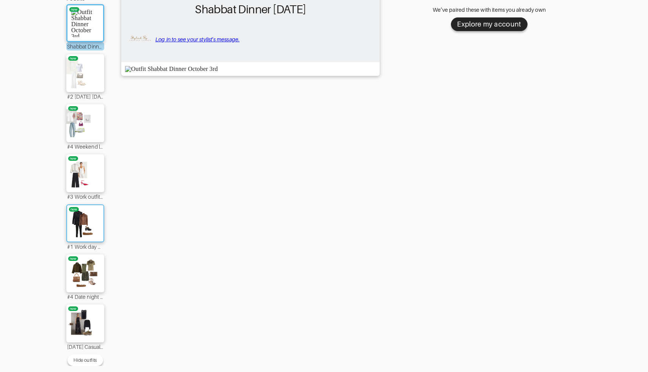
click at [87, 223] on img at bounding box center [85, 223] width 41 height 29
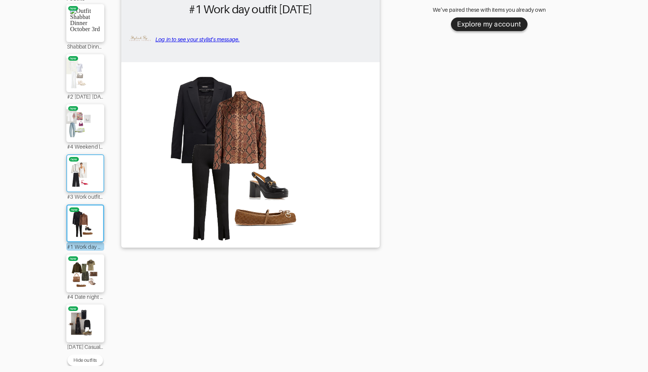
click at [78, 177] on img at bounding box center [85, 173] width 41 height 29
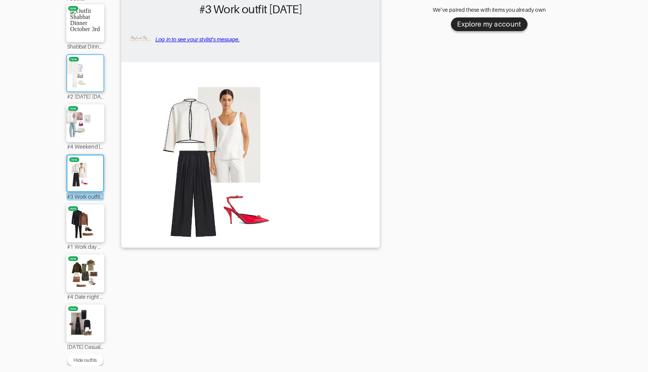
click at [88, 77] on img at bounding box center [85, 73] width 41 height 29
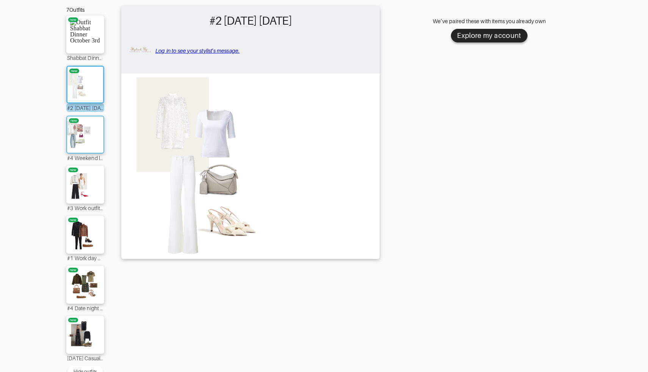
scroll to position [69, 0]
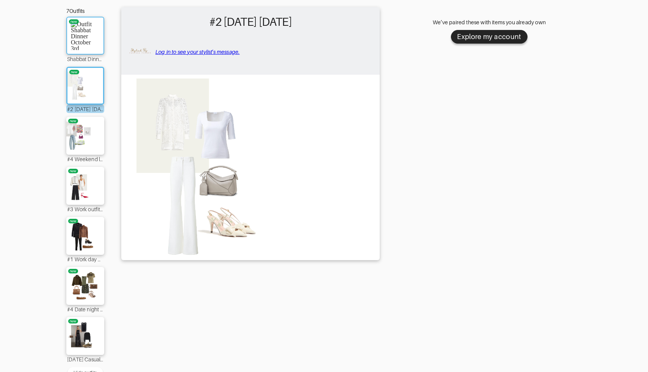
click at [97, 29] on img at bounding box center [85, 35] width 29 height 29
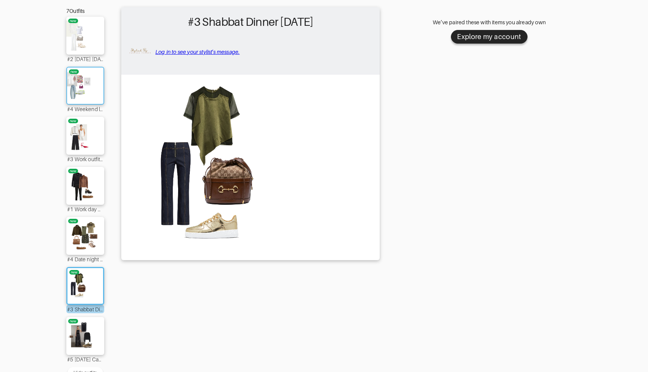
click at [90, 81] on img at bounding box center [85, 85] width 41 height 29
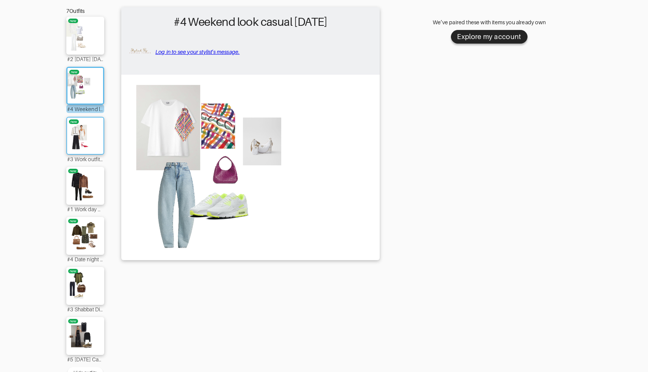
click at [91, 133] on img at bounding box center [85, 135] width 41 height 29
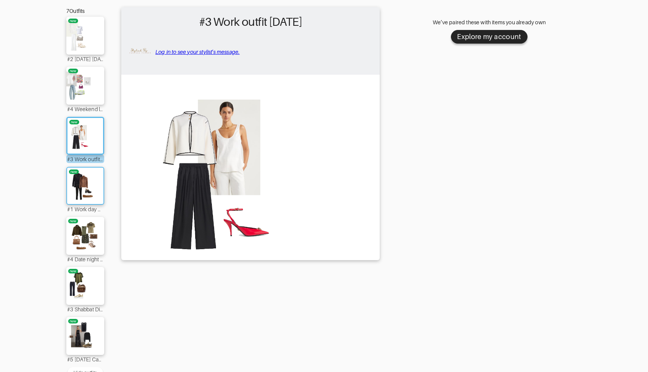
click at [95, 177] on img at bounding box center [85, 185] width 41 height 29
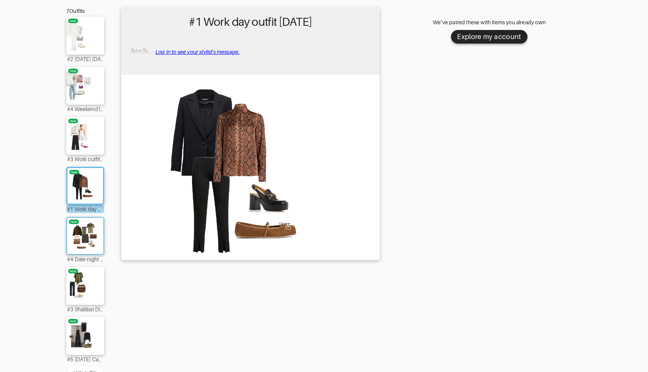
click at [98, 228] on img at bounding box center [85, 235] width 41 height 29
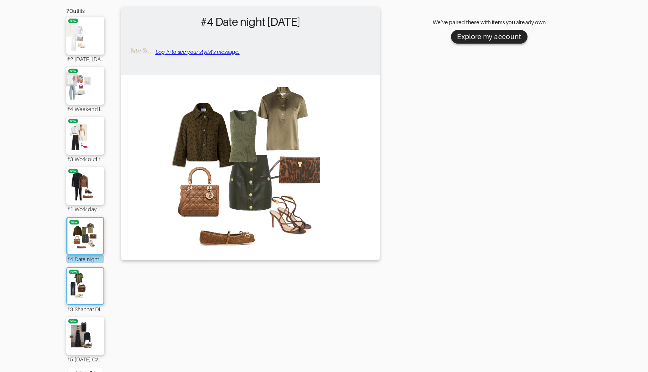
click at [94, 280] on img at bounding box center [85, 285] width 41 height 29
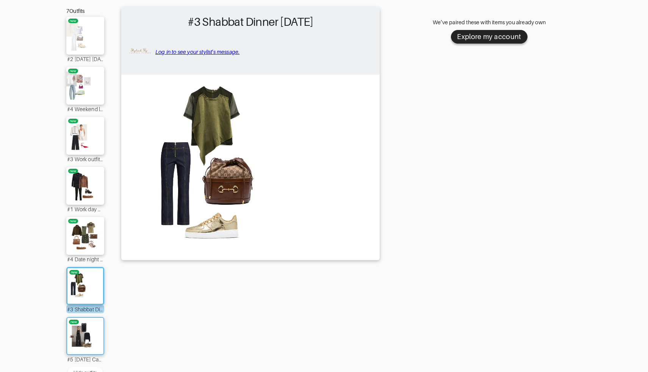
click at [89, 336] on img at bounding box center [85, 335] width 41 height 29
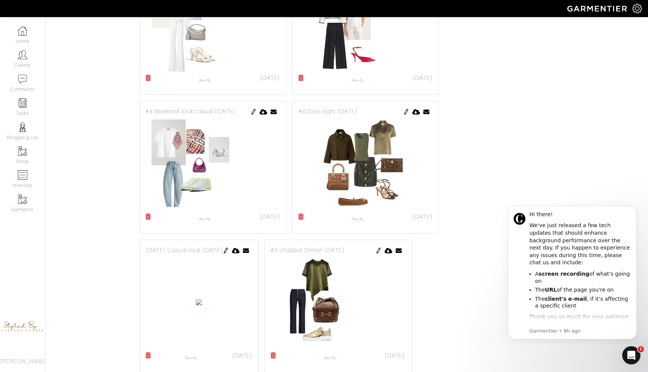
click at [229, 247] on img at bounding box center [226, 250] width 6 height 6
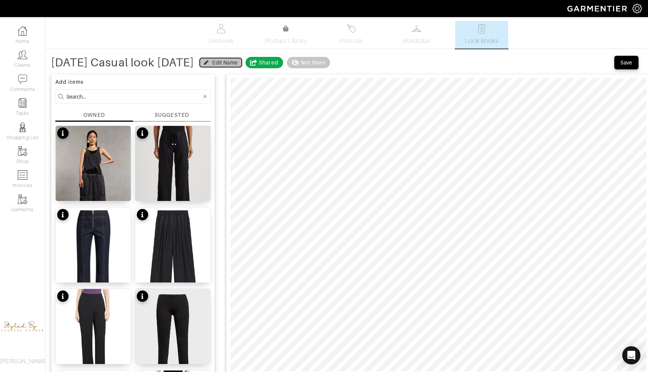
click at [237, 63] on div "Edit Name" at bounding box center [224, 63] width 25 height 8
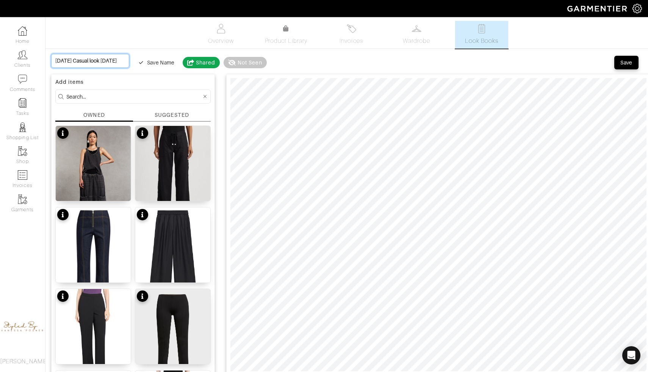
click at [56, 60] on input "Sunday Casual look October 5th" at bounding box center [90, 61] width 78 height 14
type input "#Sunday Casual look October 5th"
type input "#5Sunday Casual look October 5th"
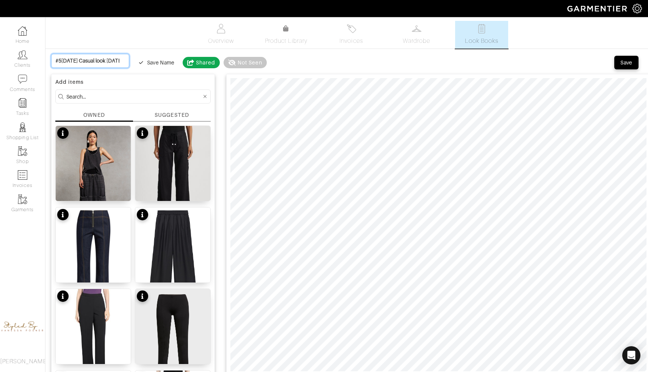
type input "#5 Sunday Casual look October 5th"
click at [632, 64] on div "Save" at bounding box center [626, 63] width 12 height 8
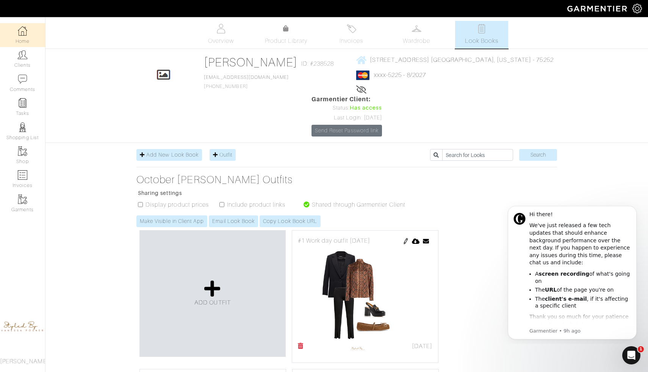
click at [25, 31] on img at bounding box center [22, 30] width 9 height 9
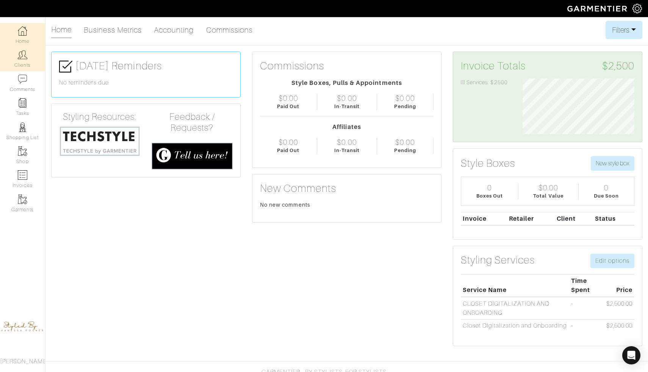
scroll to position [56, 123]
click at [22, 59] on link "Clients" at bounding box center [22, 59] width 45 height 24
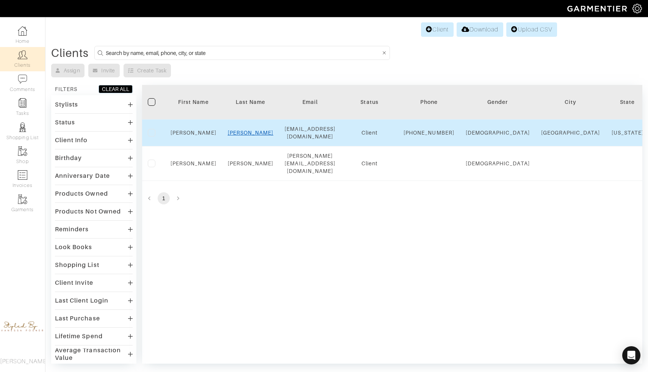
click at [248, 136] on link "Friedman" at bounding box center [251, 133] width 46 height 6
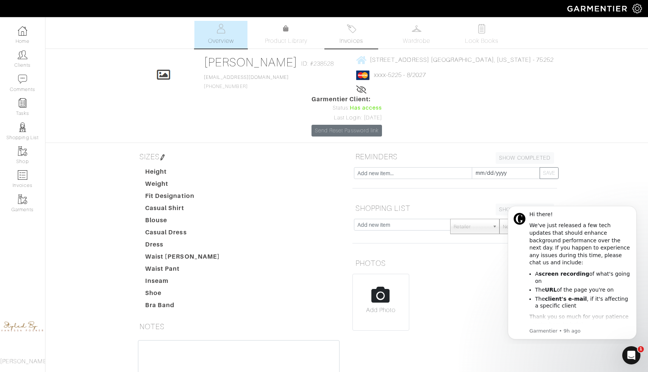
click at [353, 37] on span "Invoices" at bounding box center [350, 40] width 23 height 9
